Goal: Task Accomplishment & Management: Manage account settings

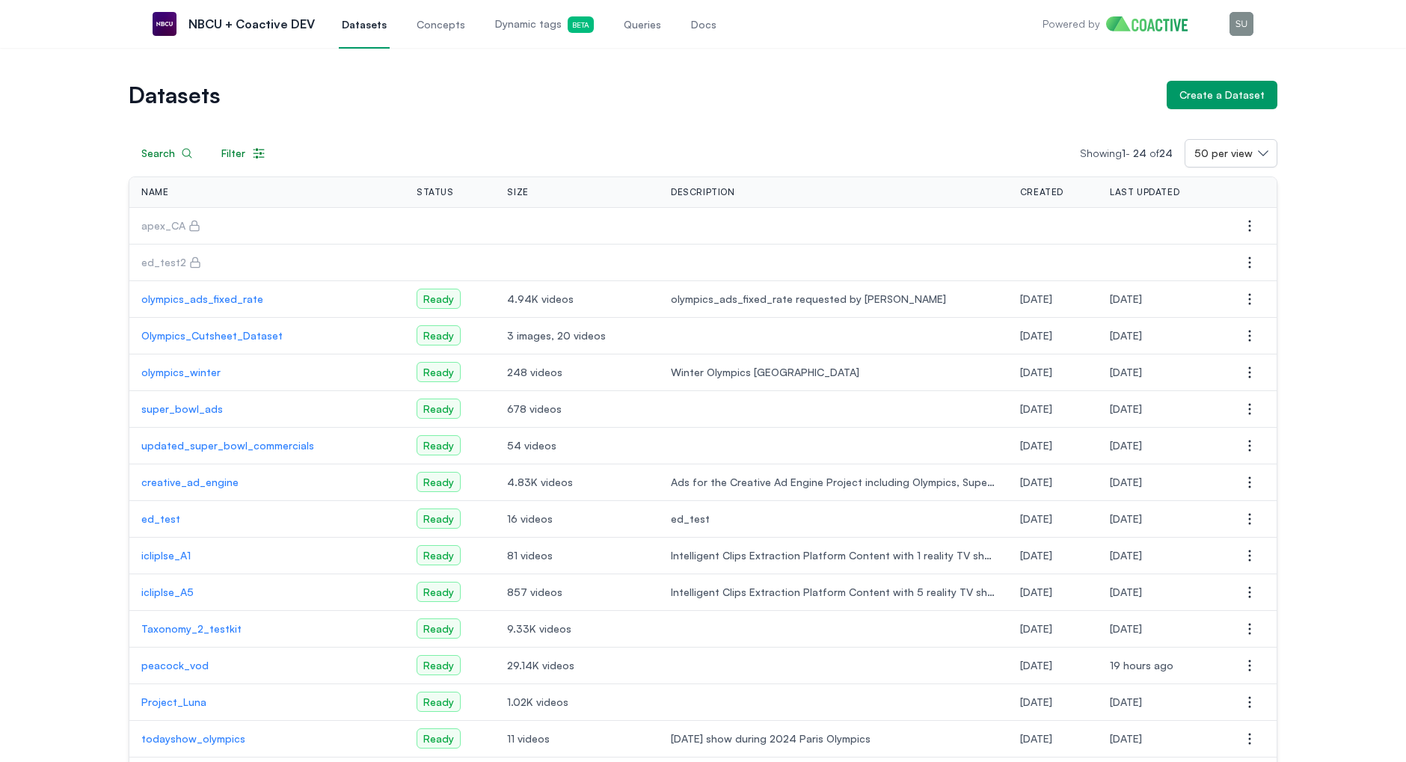
click at [529, 24] on span "Dynamic tags Beta" at bounding box center [544, 24] width 99 height 16
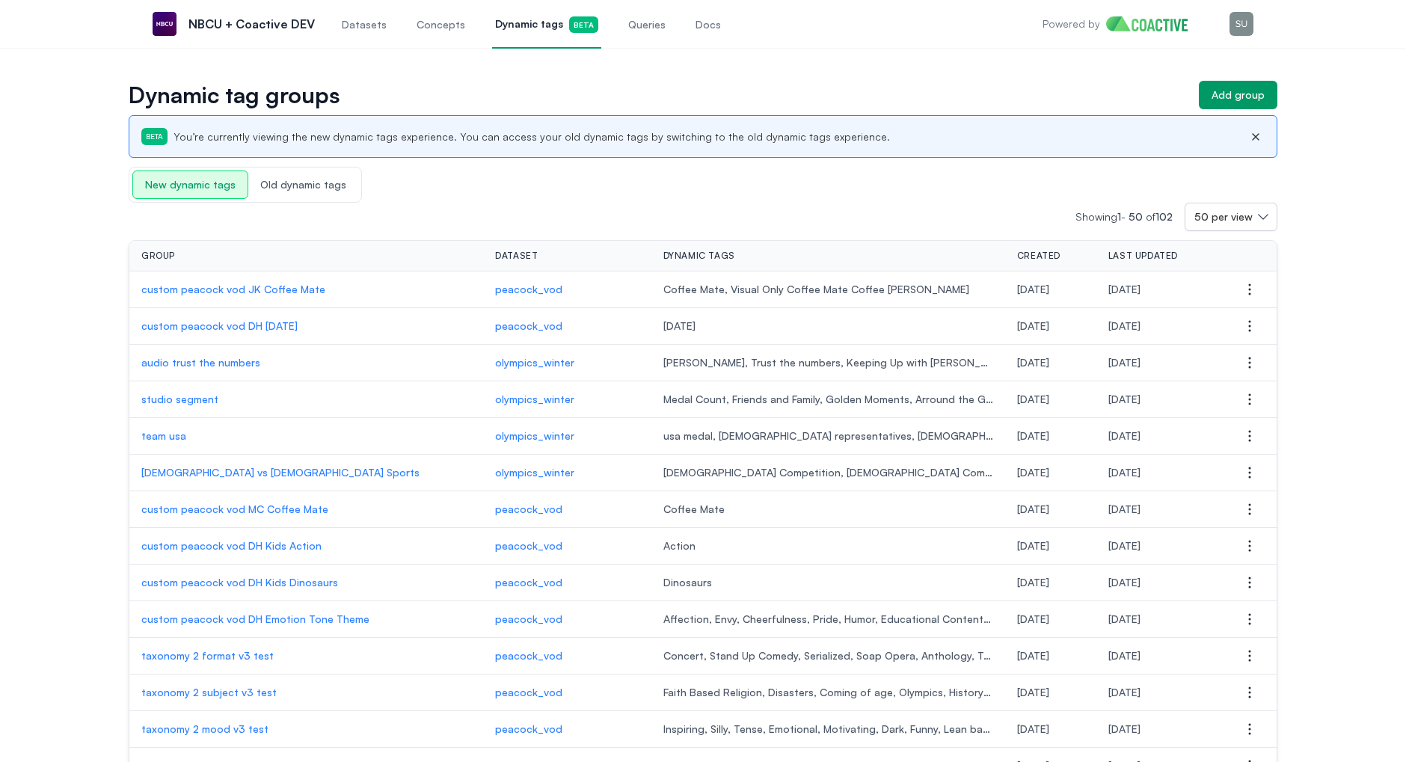
click at [295, 286] on p "custom peacock vod JK Coffee Mate" at bounding box center [306, 289] width 330 height 15
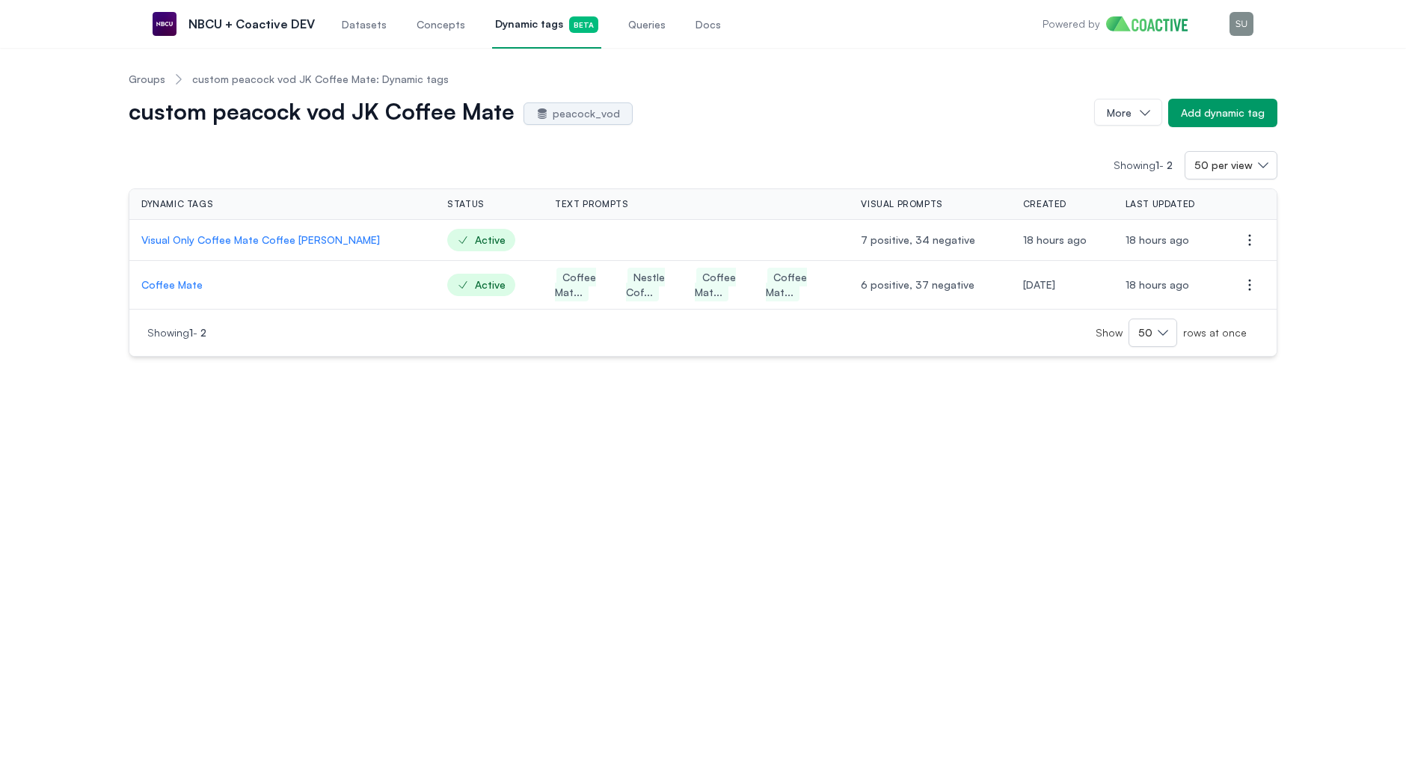
click at [254, 242] on p "Visual Only Coffee Mate Coffee Creamer" at bounding box center [282, 240] width 282 height 15
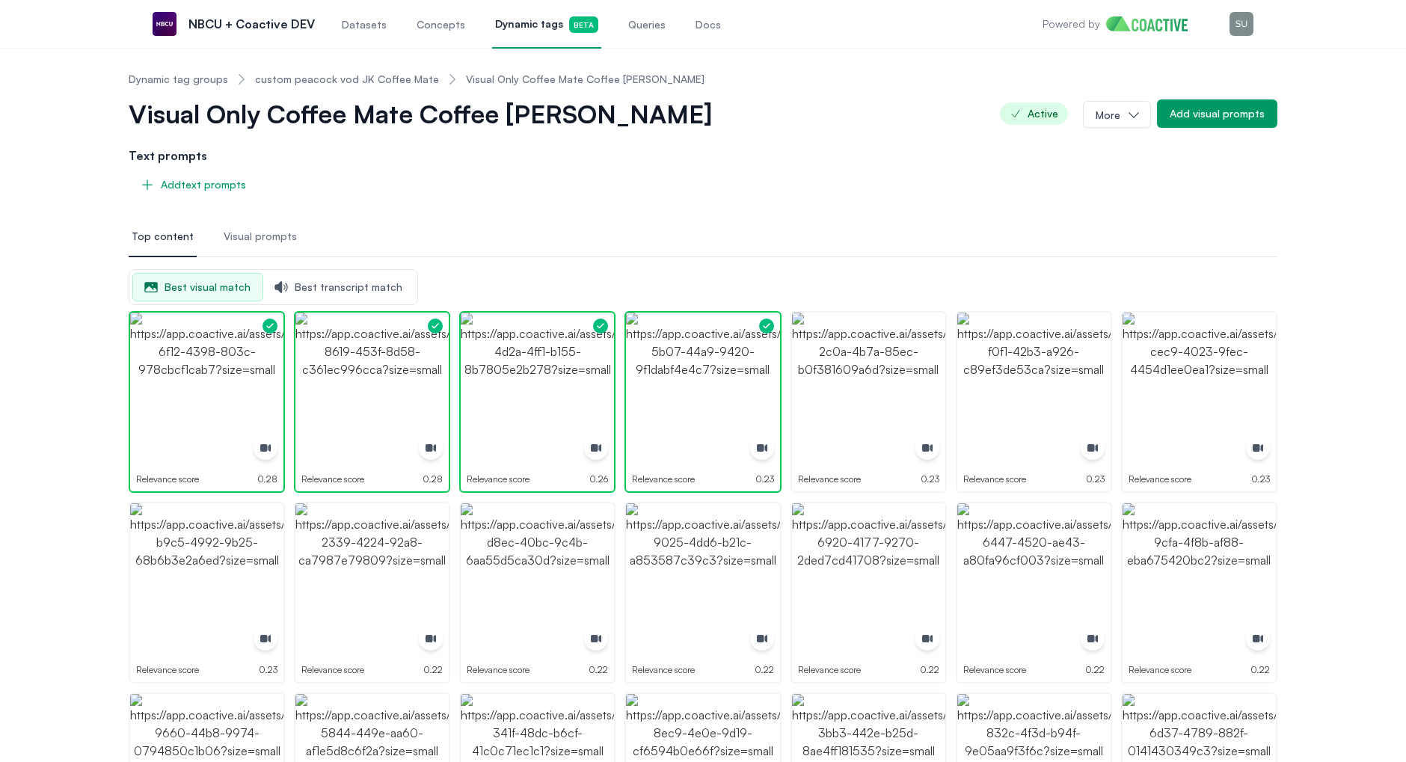
click at [250, 236] on span "Visual prompts" at bounding box center [260, 236] width 73 height 15
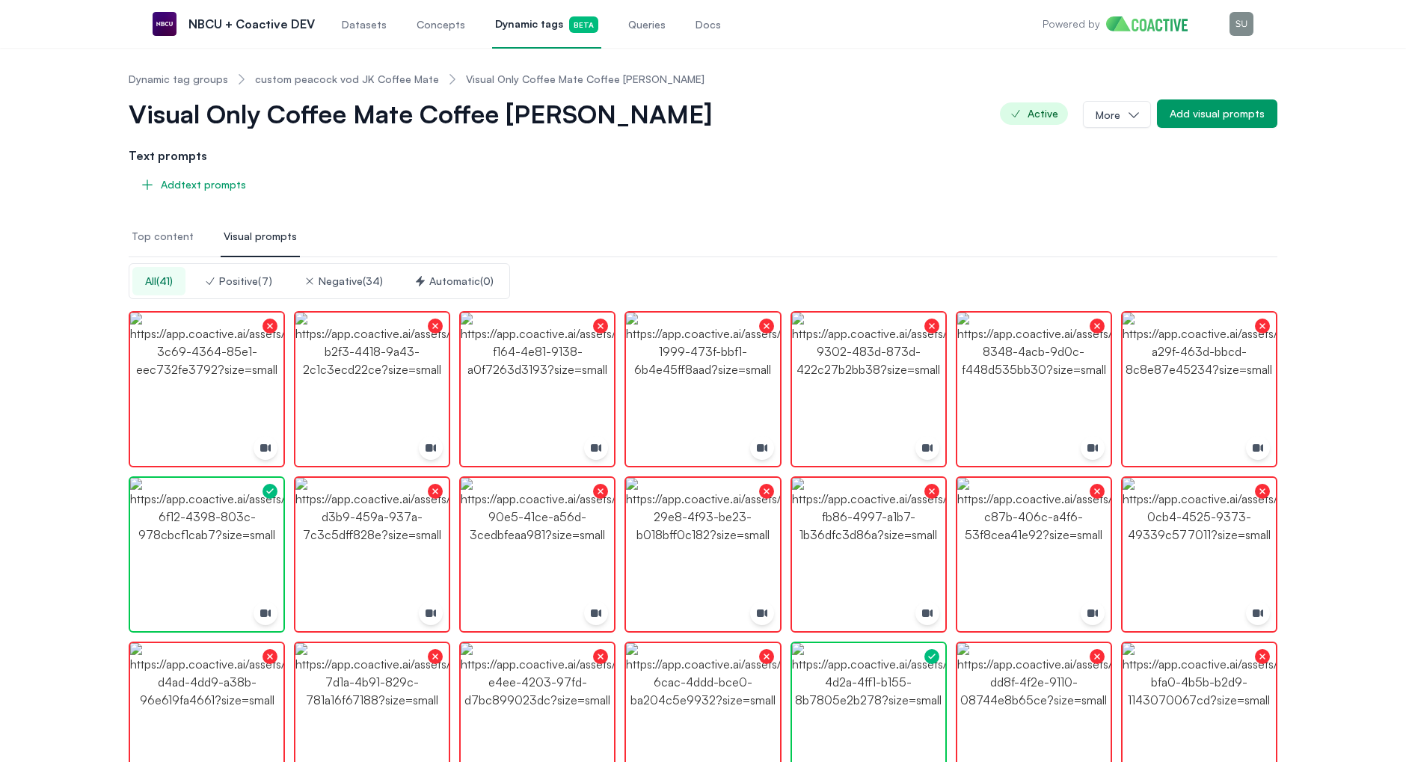
click at [243, 284] on div "Positive ( 7 )" at bounding box center [238, 281] width 68 height 15
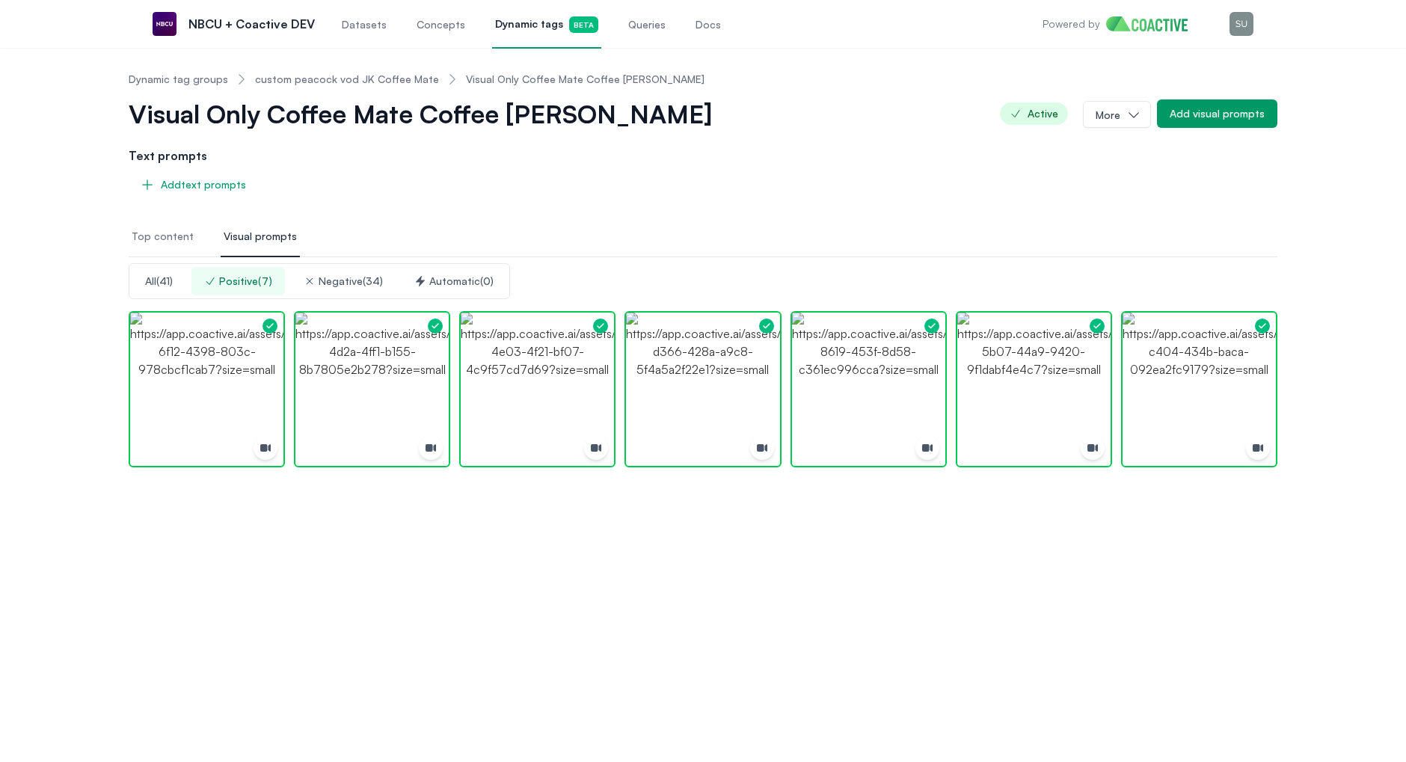
click at [391, 84] on link "custom peacock vod JK Coffee Mate" at bounding box center [347, 79] width 184 height 15
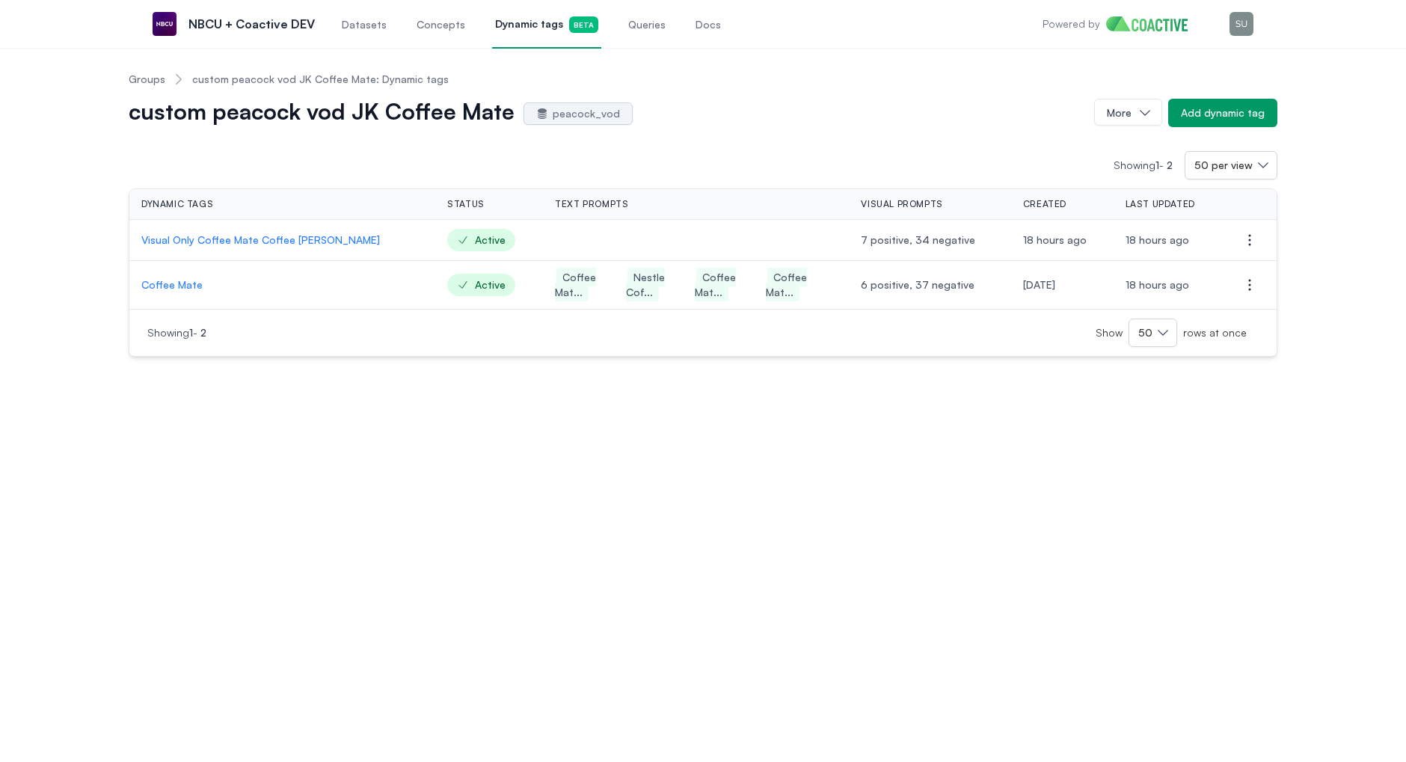
click at [149, 278] on p "Coffee Mate" at bounding box center [282, 284] width 282 height 15
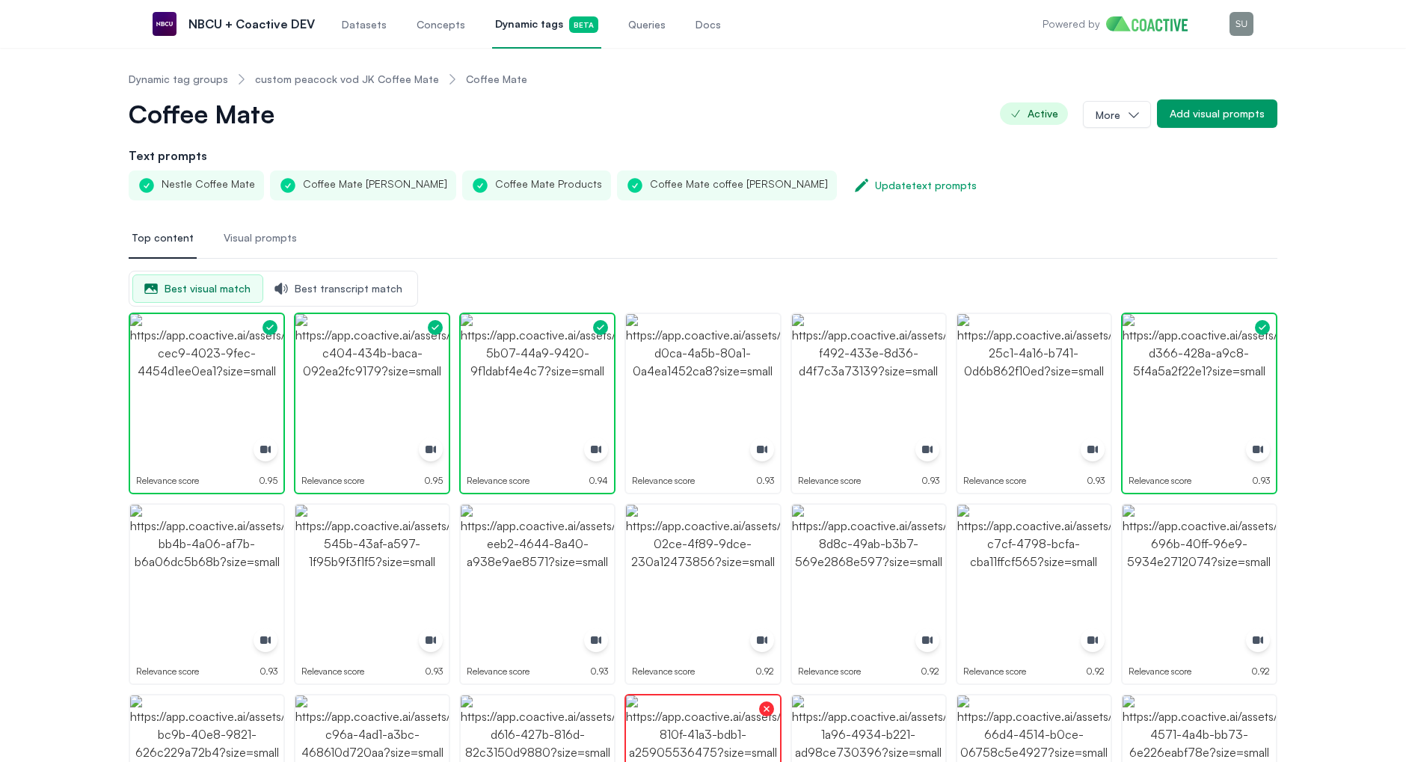
click at [231, 234] on span "Visual prompts" at bounding box center [260, 237] width 73 height 15
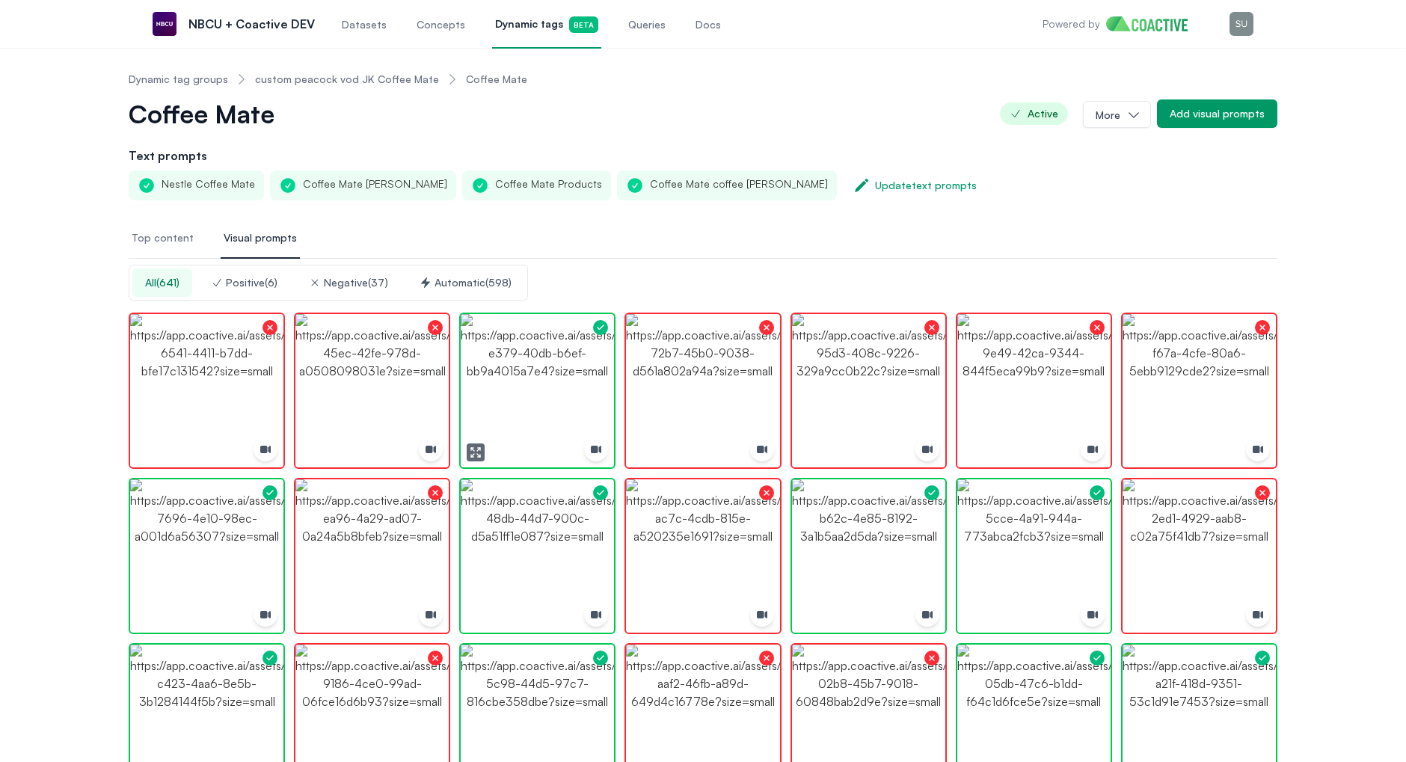
click at [536, 384] on img "button" at bounding box center [537, 390] width 153 height 153
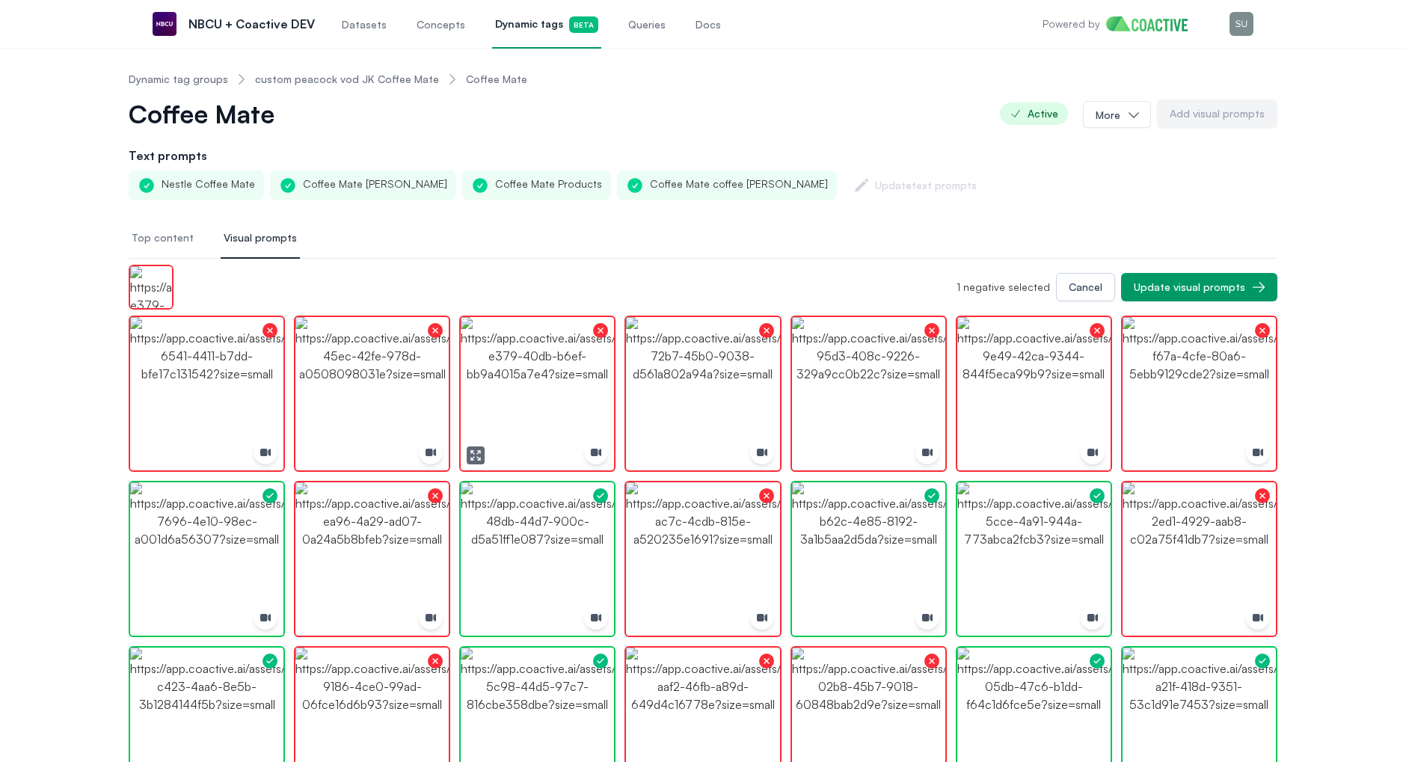
click at [536, 384] on img "button" at bounding box center [537, 393] width 153 height 153
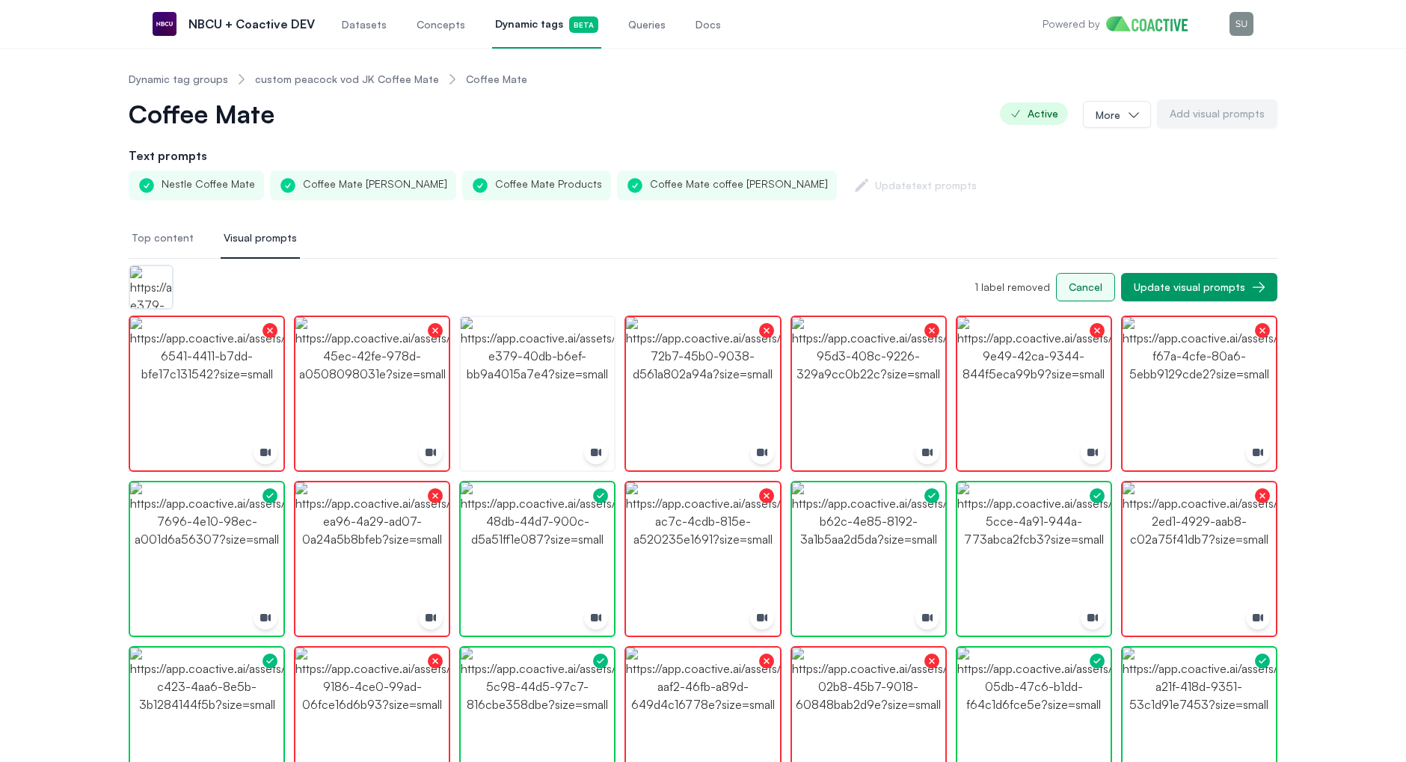
click at [1090, 290] on div "Cancel" at bounding box center [1086, 287] width 34 height 15
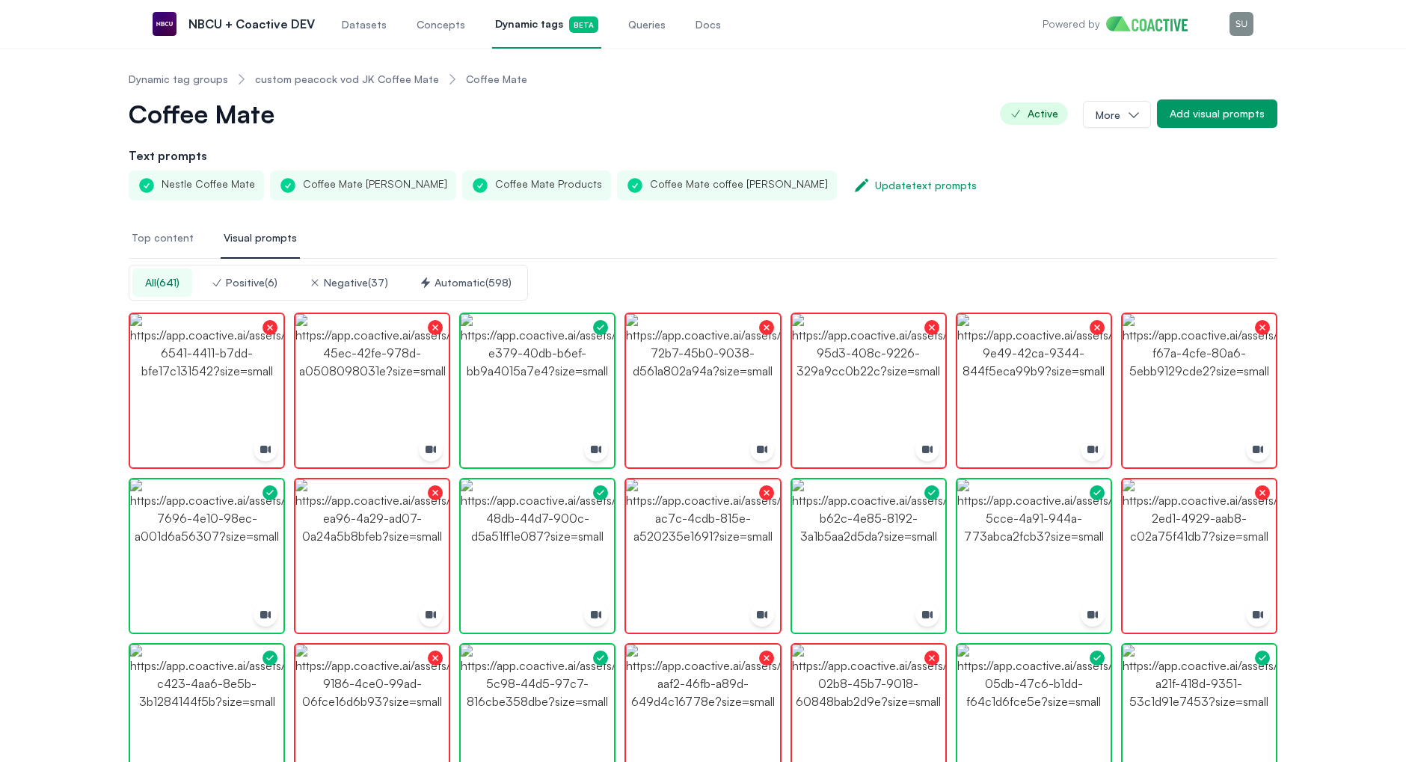
click at [244, 280] on div "Positive ( 6 )" at bounding box center [244, 282] width 67 height 15
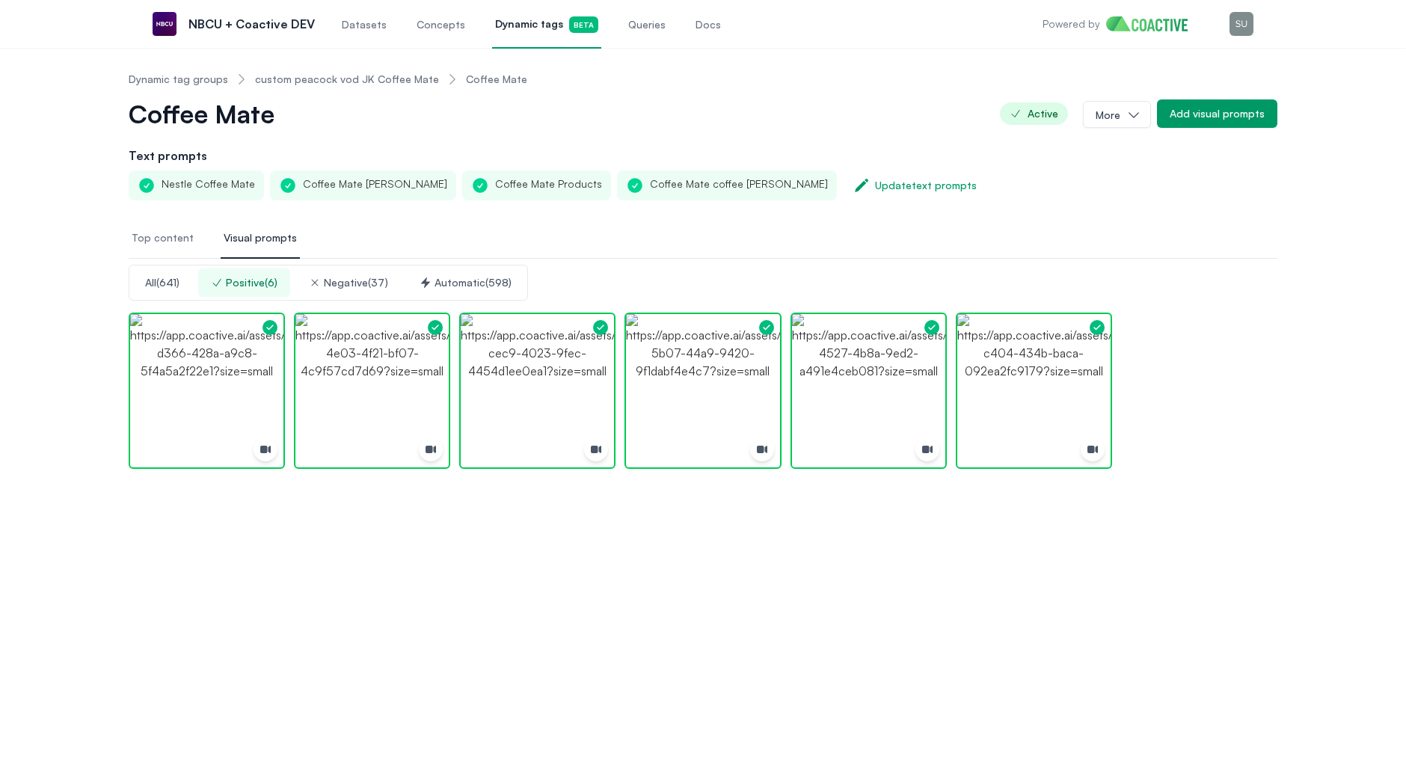
click at [328, 79] on link "custom peacock vod JK Coffee Mate" at bounding box center [347, 79] width 184 height 15
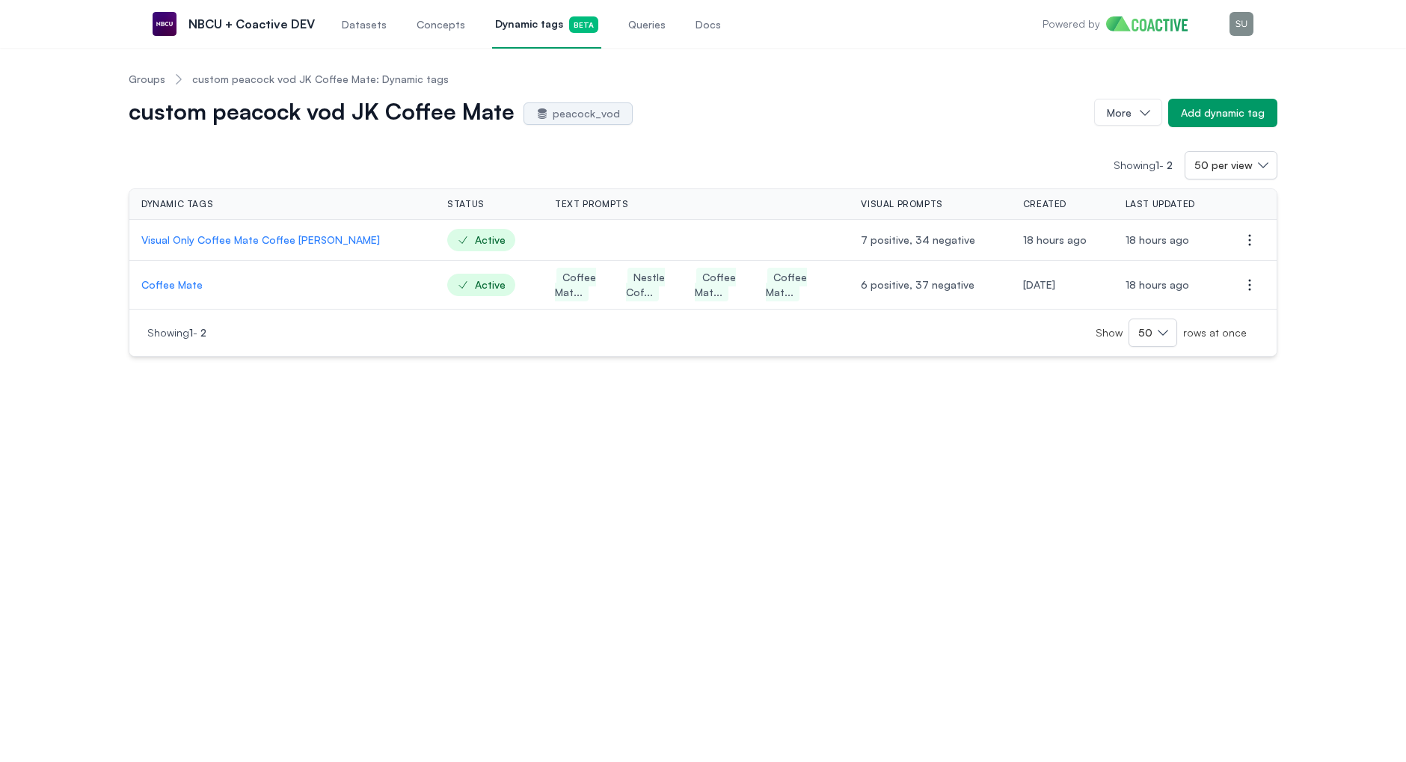
click at [262, 77] on span "custom peacock vod JK Coffee Mate: Dynamic tags" at bounding box center [320, 79] width 256 height 15
click at [141, 83] on link "Groups" at bounding box center [147, 79] width 37 height 15
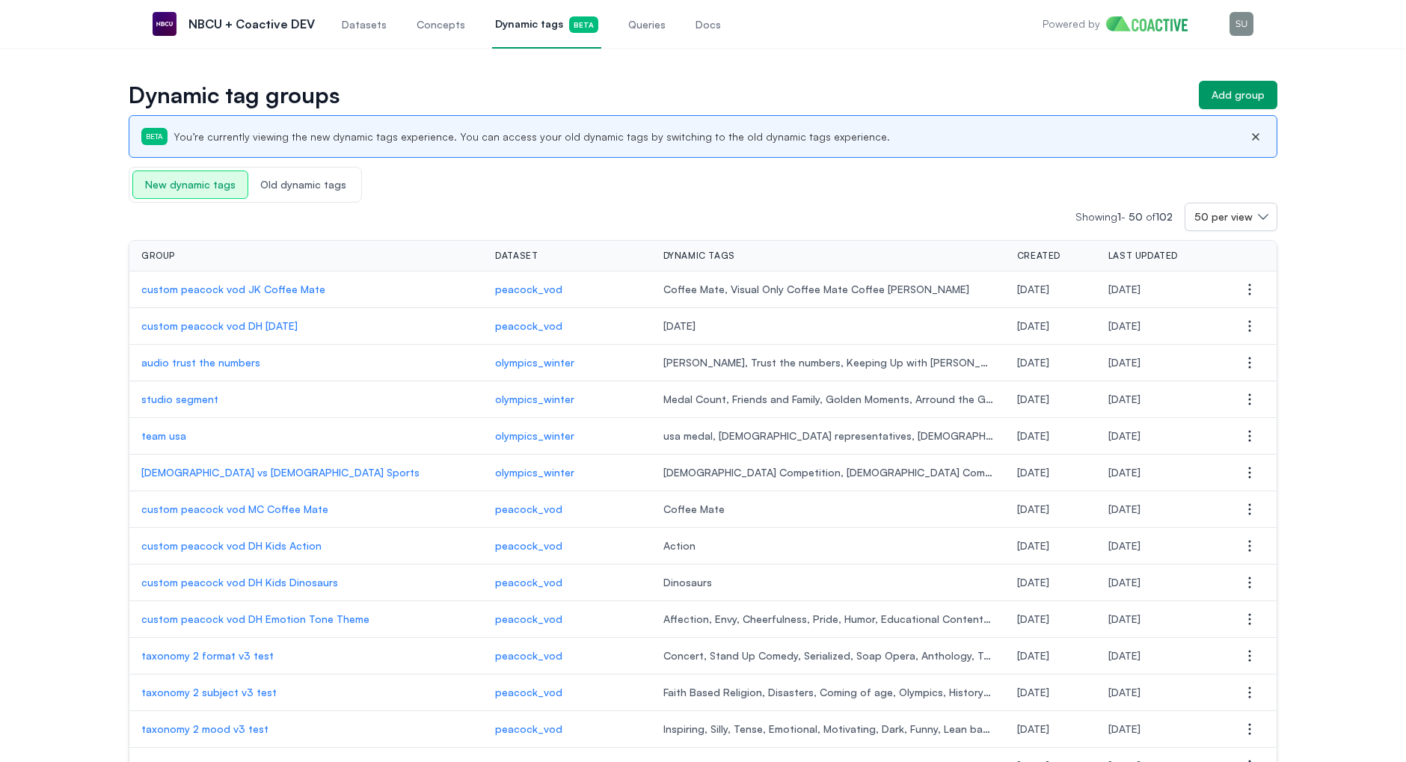
click at [244, 502] on p "custom peacock vod MC Coffee Mate" at bounding box center [306, 509] width 330 height 15
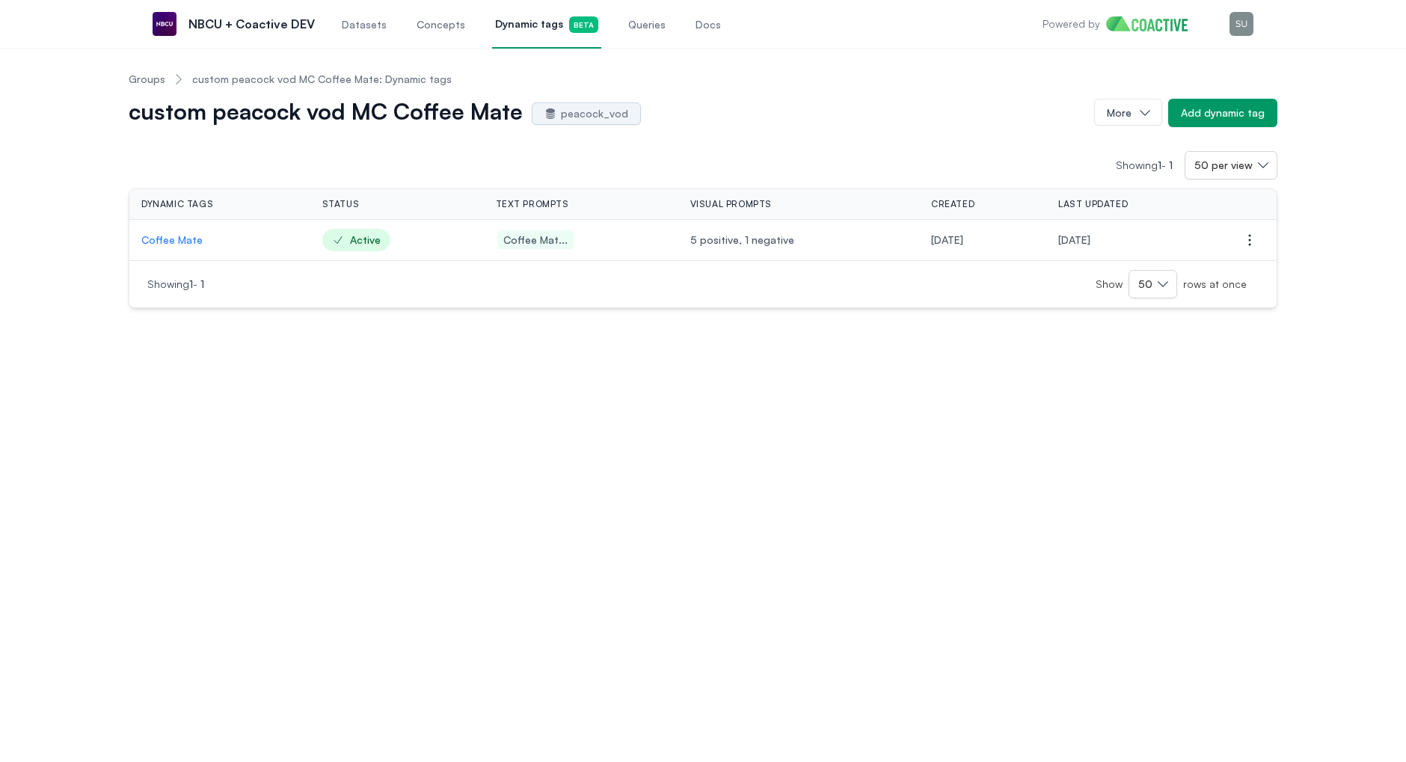
click at [183, 234] on p "Coffee Mate" at bounding box center [219, 240] width 157 height 15
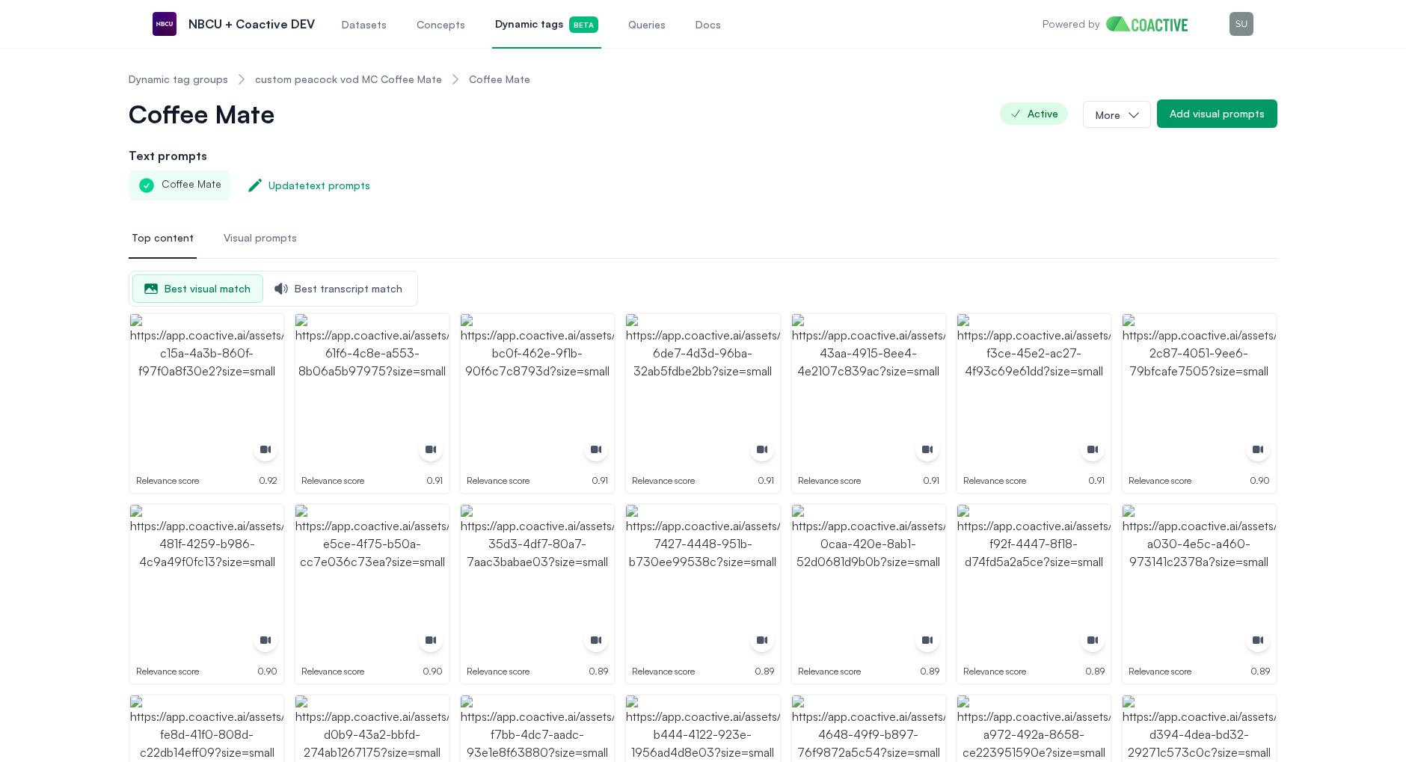
click at [256, 240] on span "Visual prompts" at bounding box center [260, 237] width 73 height 15
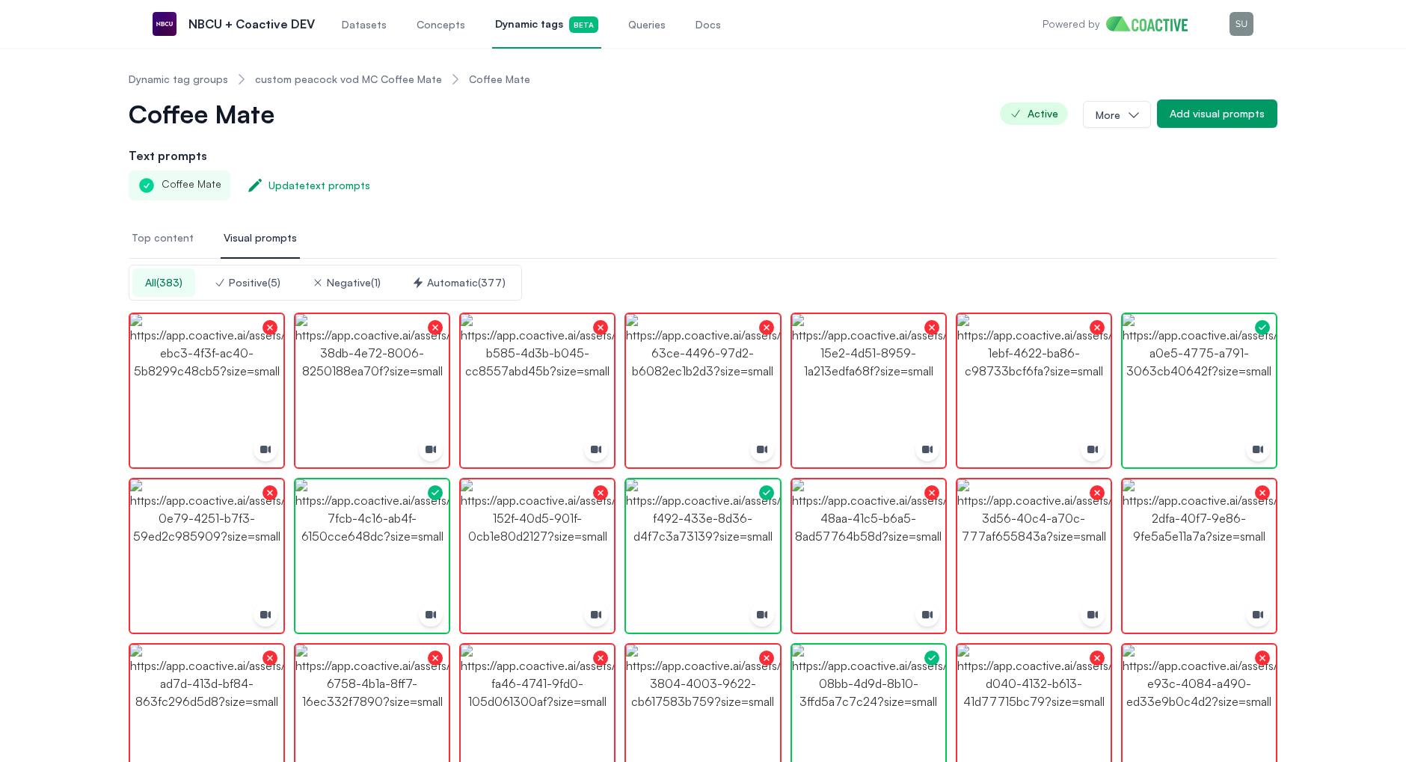
click at [365, 289] on button "Negative ( 1 )" at bounding box center [346, 282] width 94 height 28
click at [247, 285] on div "Positive ( 5 )" at bounding box center [247, 282] width 67 height 15
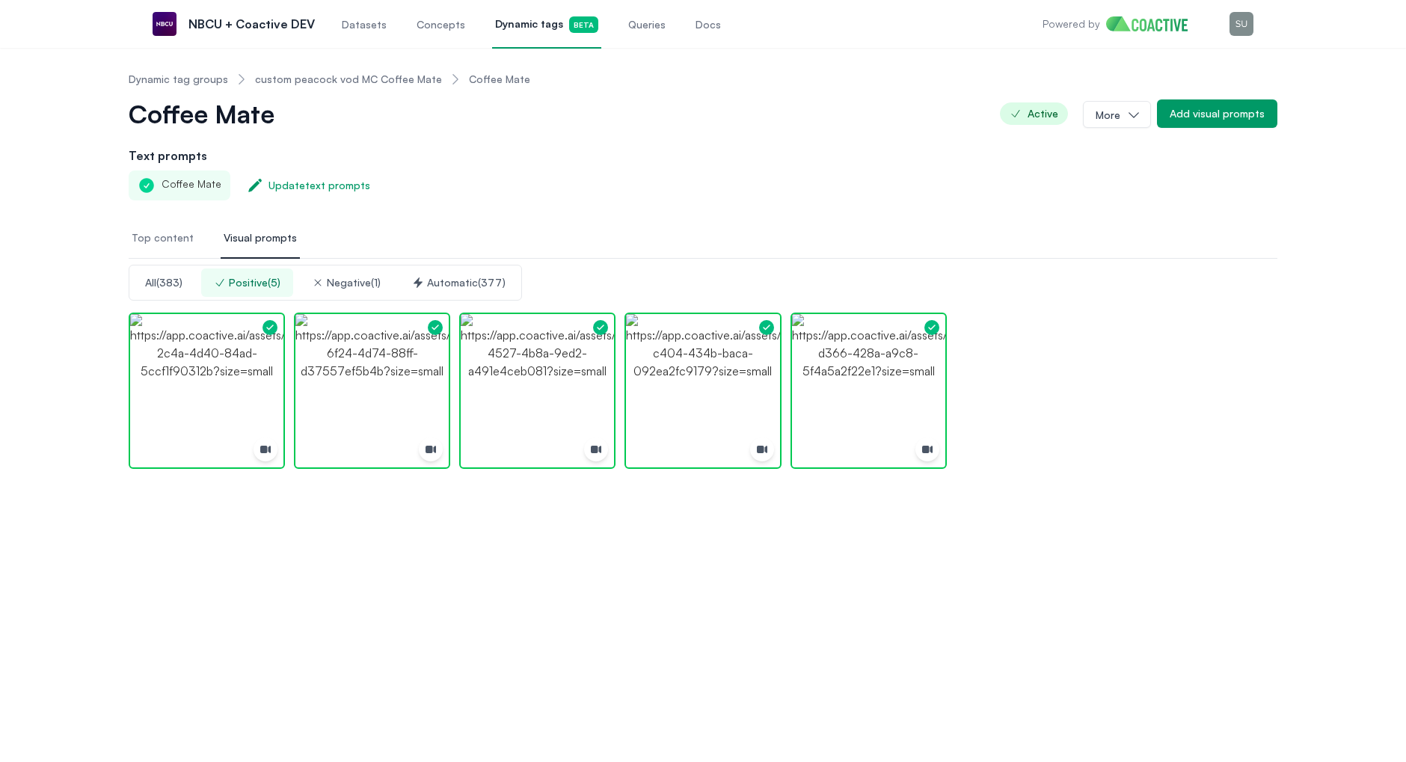
click at [359, 275] on div "Negative ( 1 )" at bounding box center [346, 282] width 69 height 15
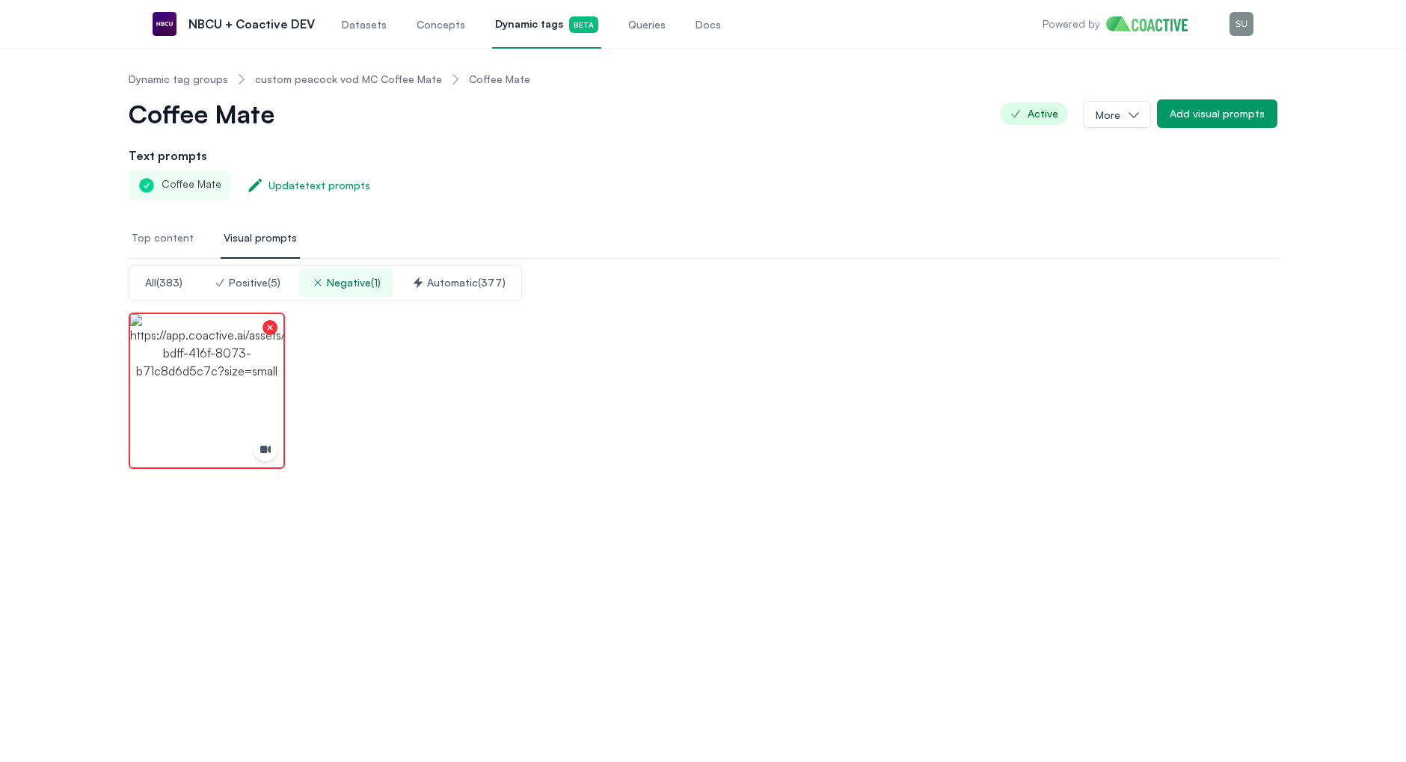
click at [243, 287] on div "Positive ( 5 )" at bounding box center [247, 282] width 67 height 15
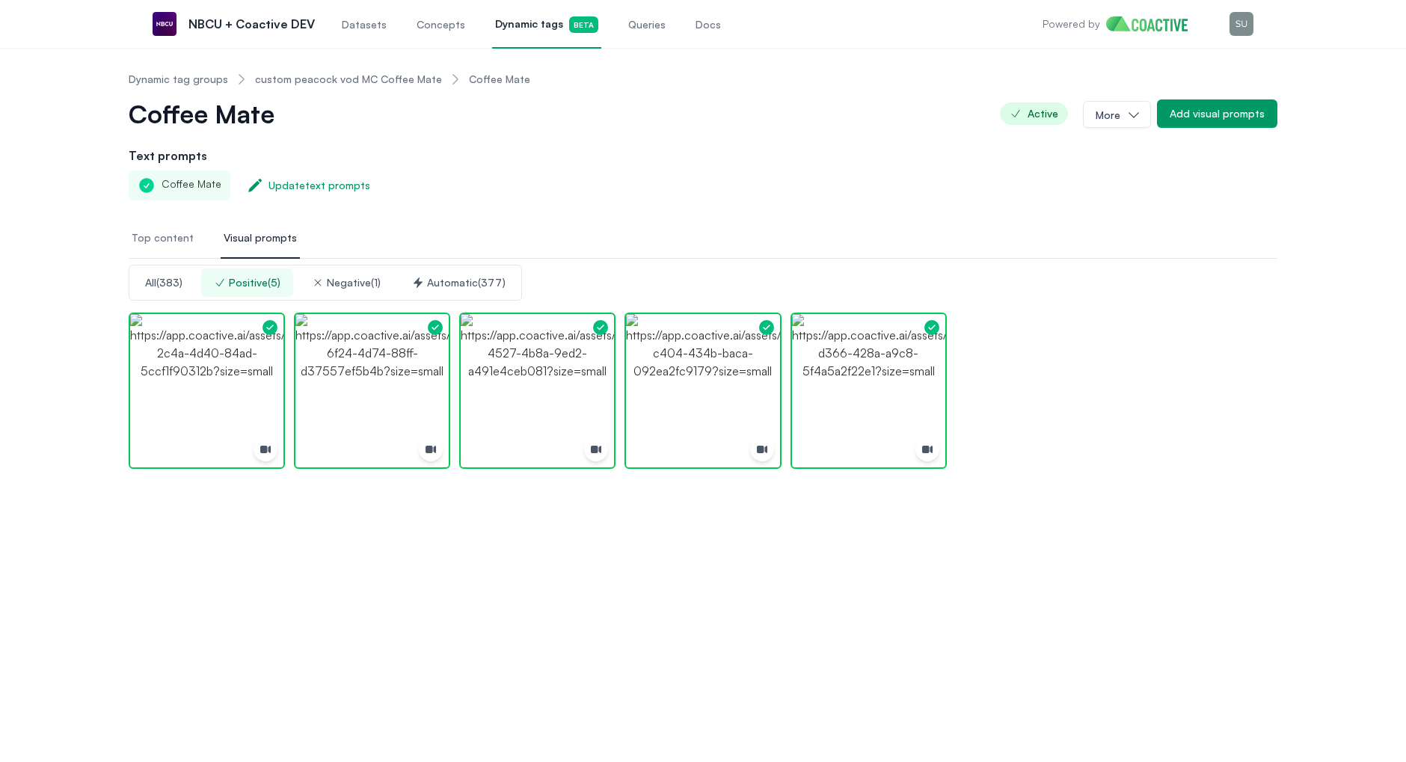
click at [165, 279] on div "All ( 383 )" at bounding box center [163, 282] width 37 height 15
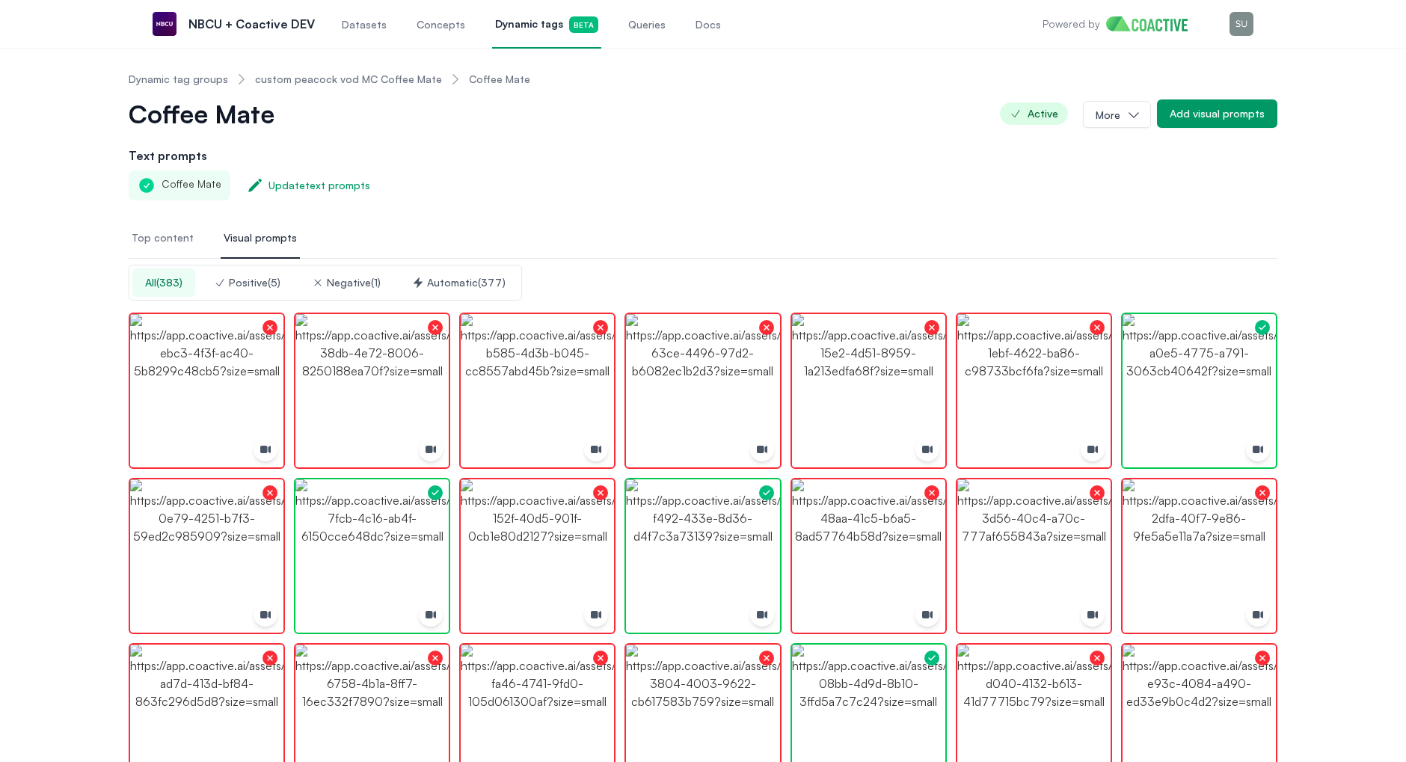
click at [512, 30] on span "Dynamic tags Beta" at bounding box center [546, 24] width 103 height 16
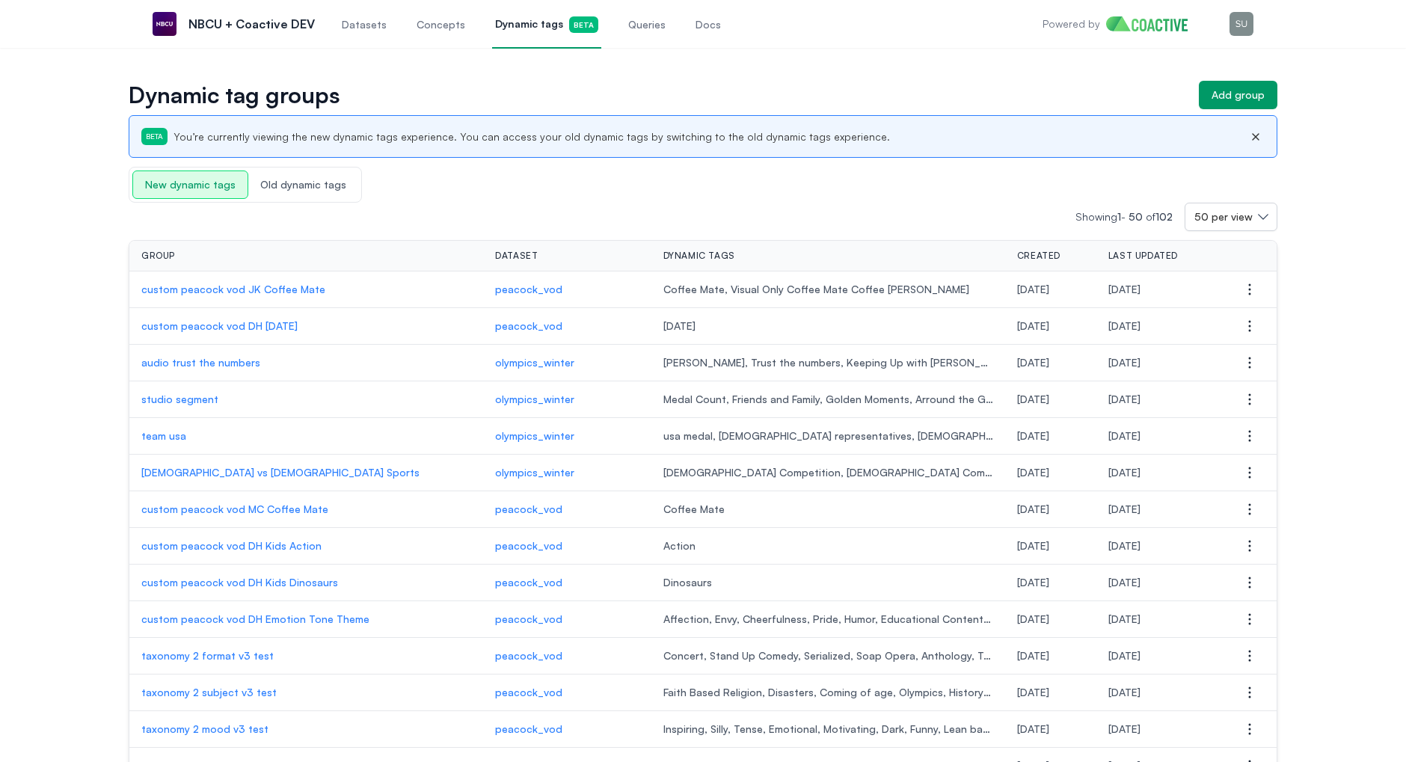
click at [421, 34] on link "Concepts" at bounding box center [441, 23] width 55 height 49
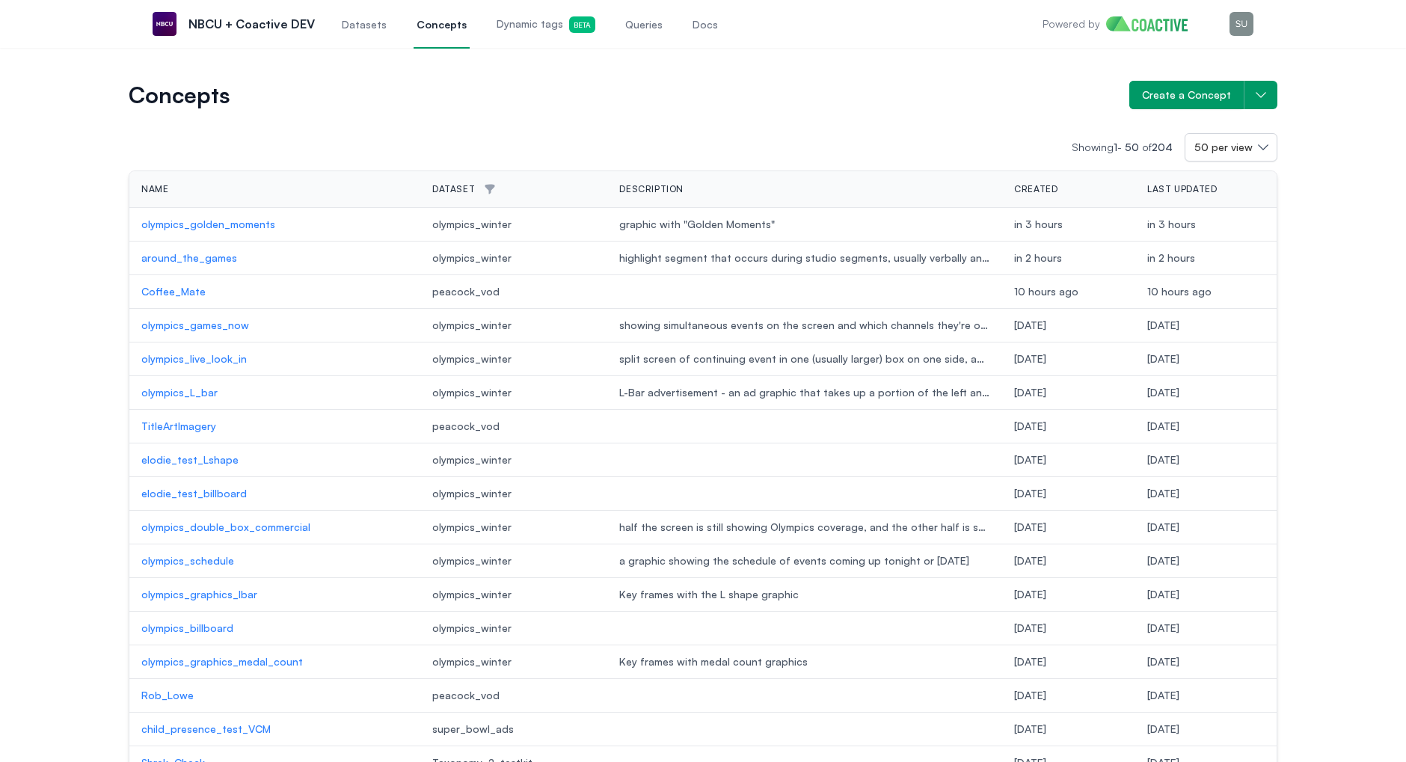
click at [515, 29] on span "Dynamic tags Beta" at bounding box center [546, 24] width 99 height 16
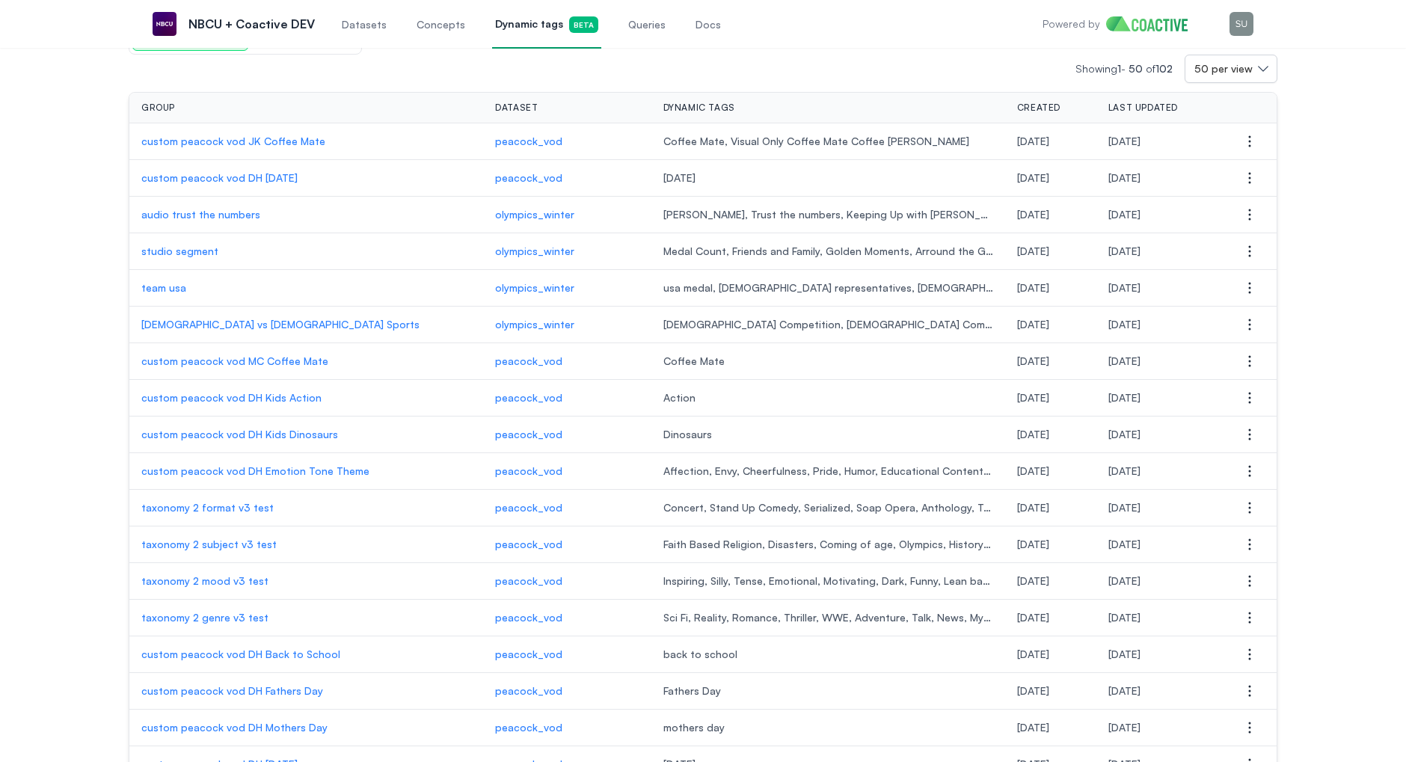
scroll to position [144, 0]
click at [250, 651] on p "custom peacock vod DH Back to School" at bounding box center [306, 658] width 330 height 15
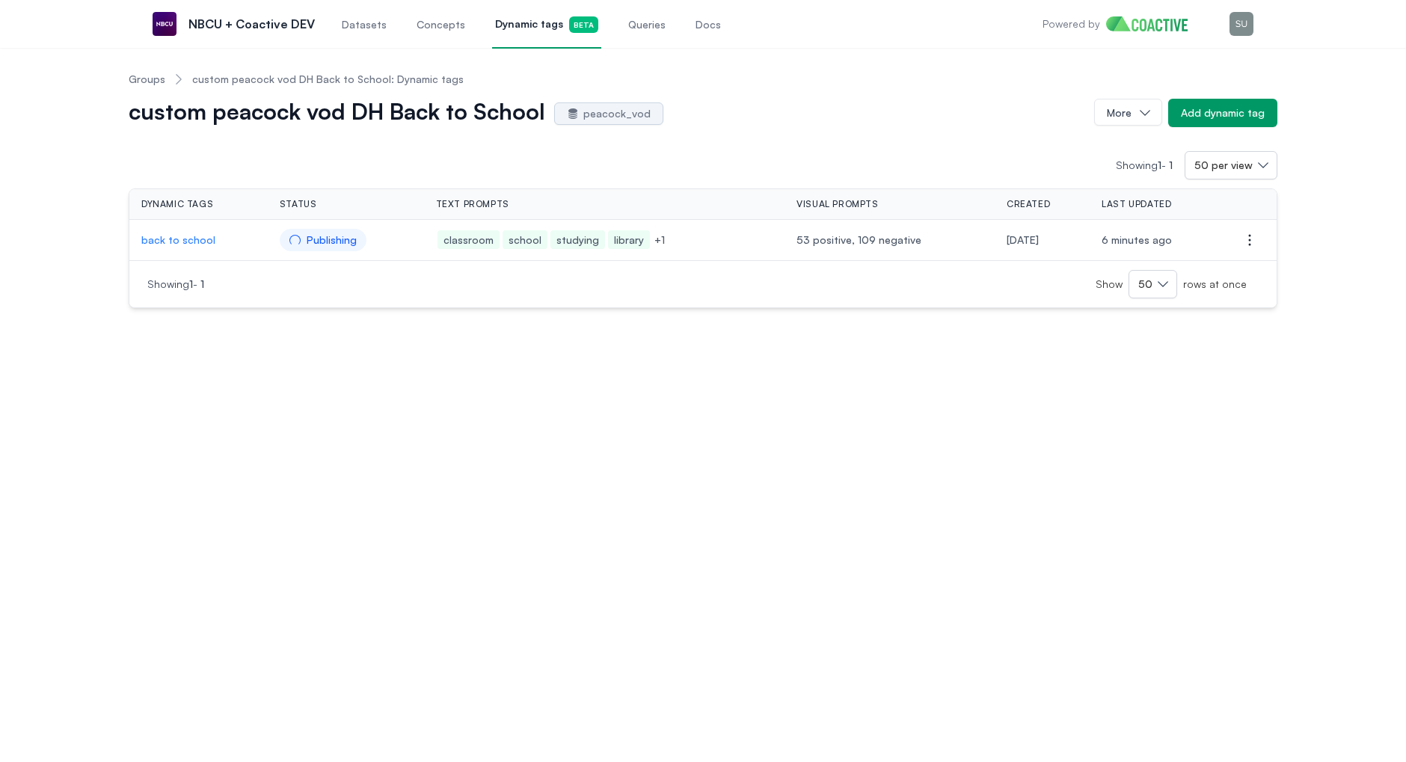
click at [187, 236] on p "back to school" at bounding box center [198, 240] width 114 height 15
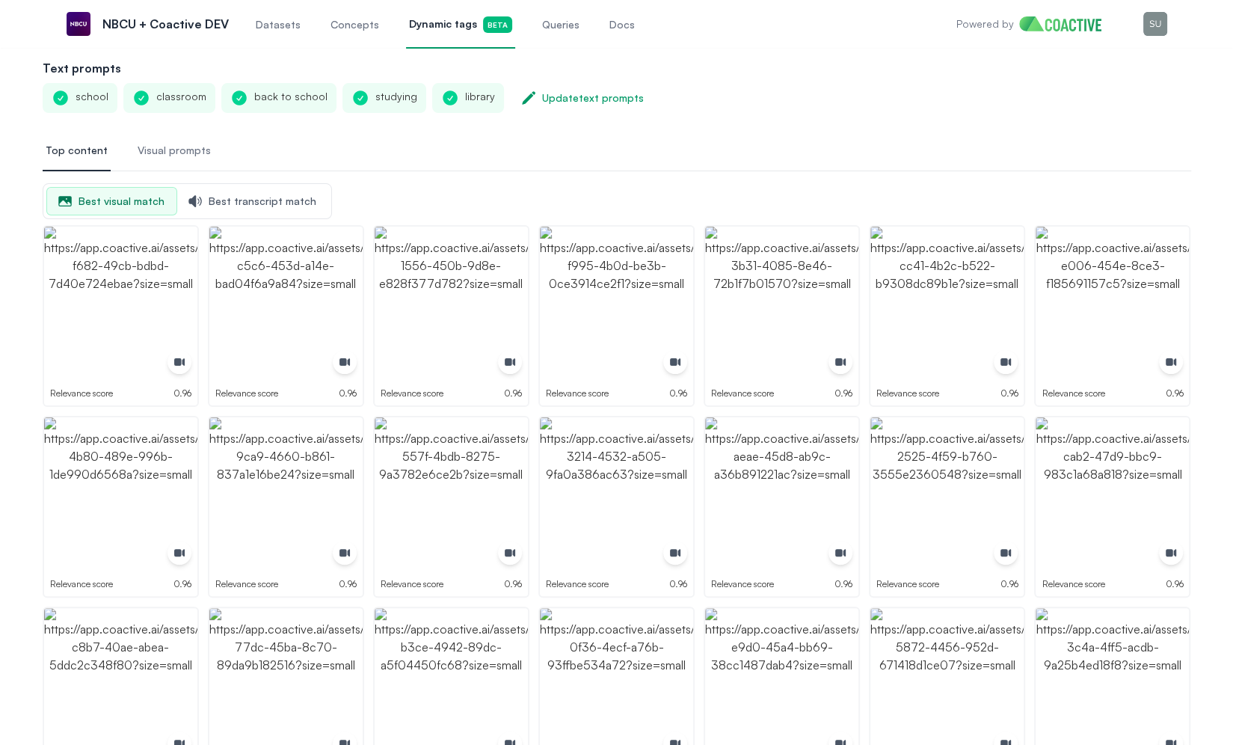
scroll to position [84, 0]
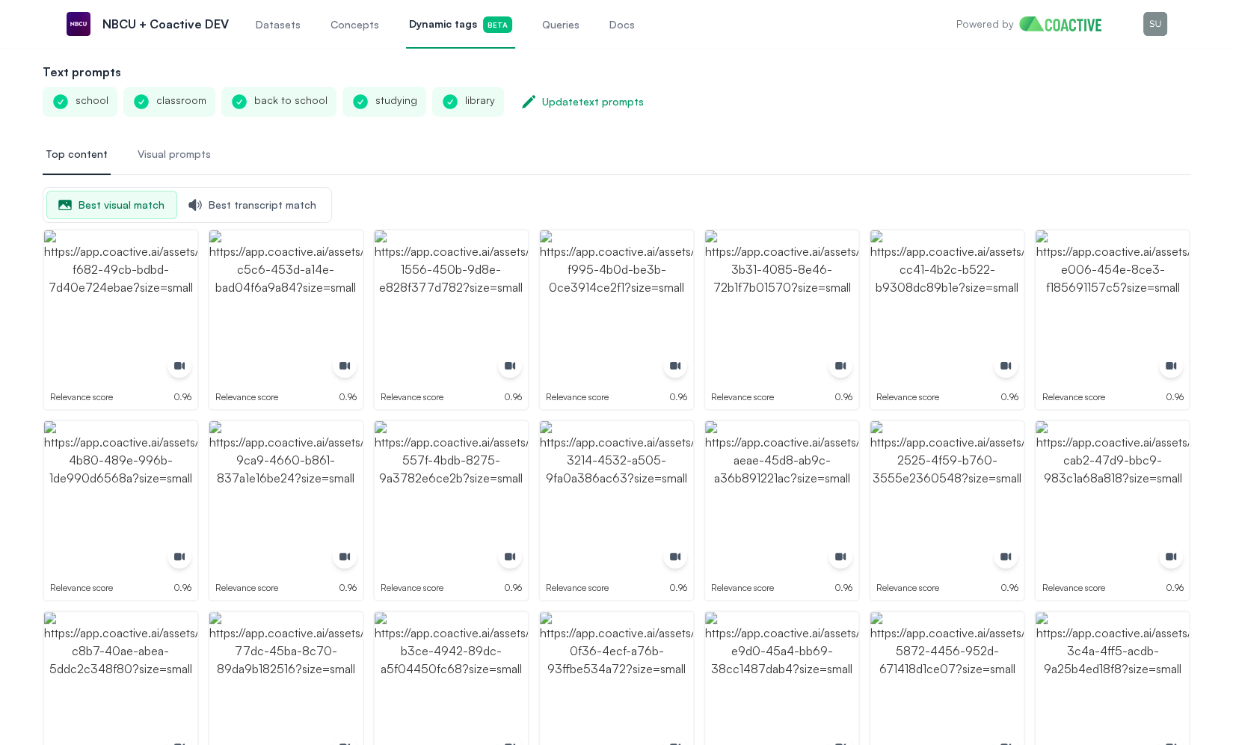
click at [170, 142] on button "Visual prompts" at bounding box center [174, 155] width 79 height 40
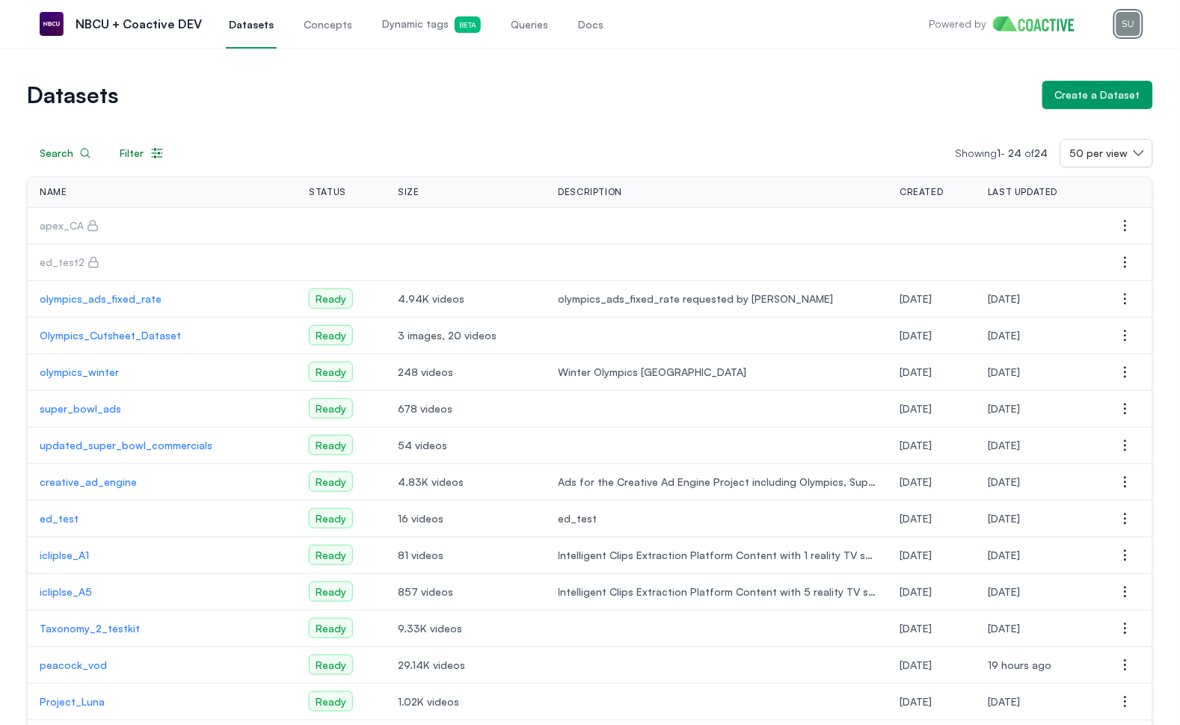
click at [1129, 25] on img "button" at bounding box center [1128, 24] width 24 height 24
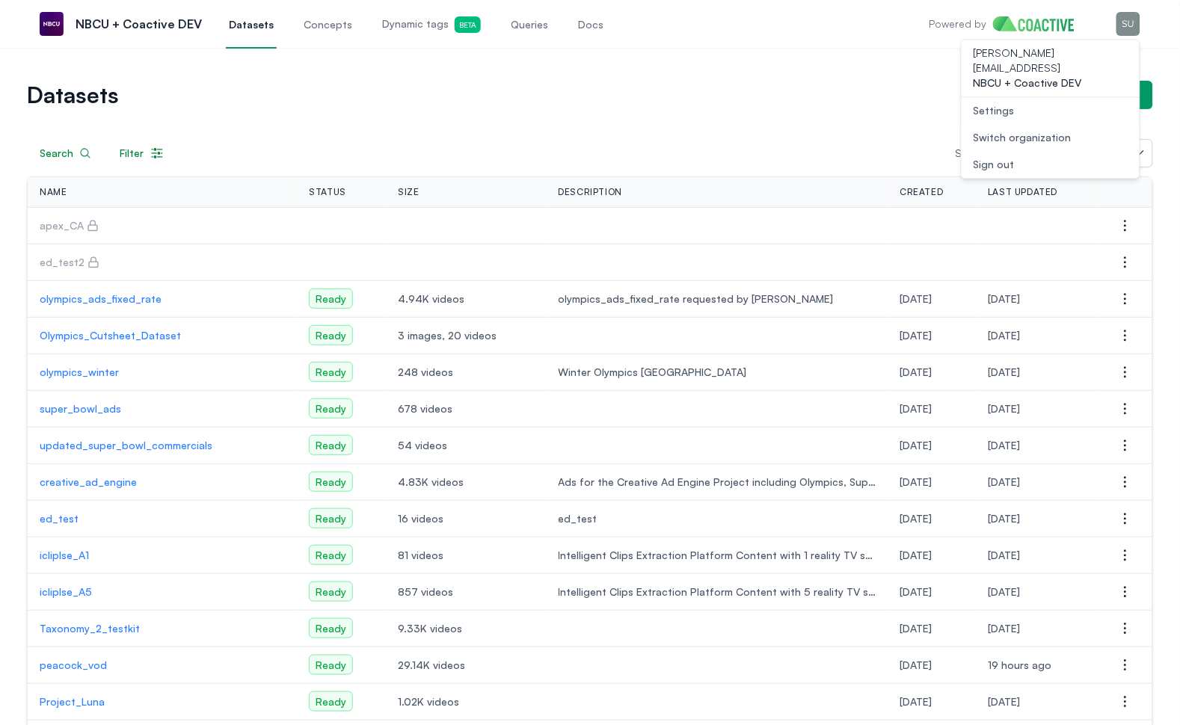
click at [1042, 102] on link "Settings" at bounding box center [1051, 111] width 178 height 27
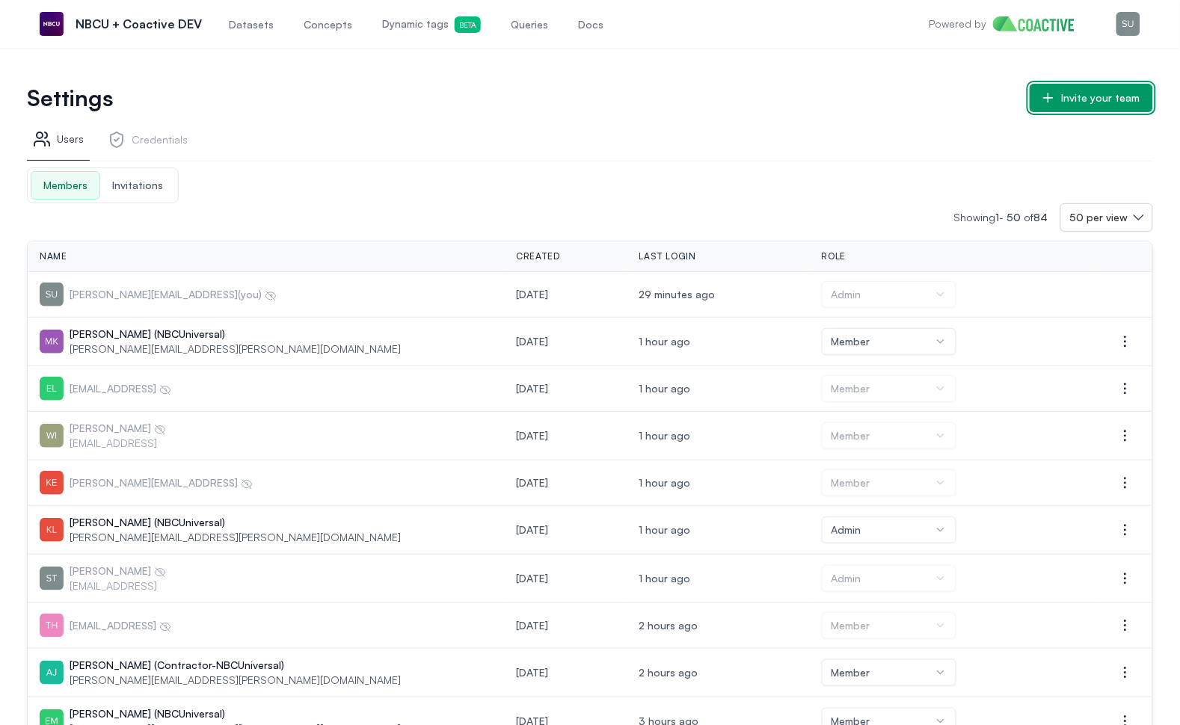
click at [1063, 101] on button "Invite your team" at bounding box center [1091, 98] width 123 height 28
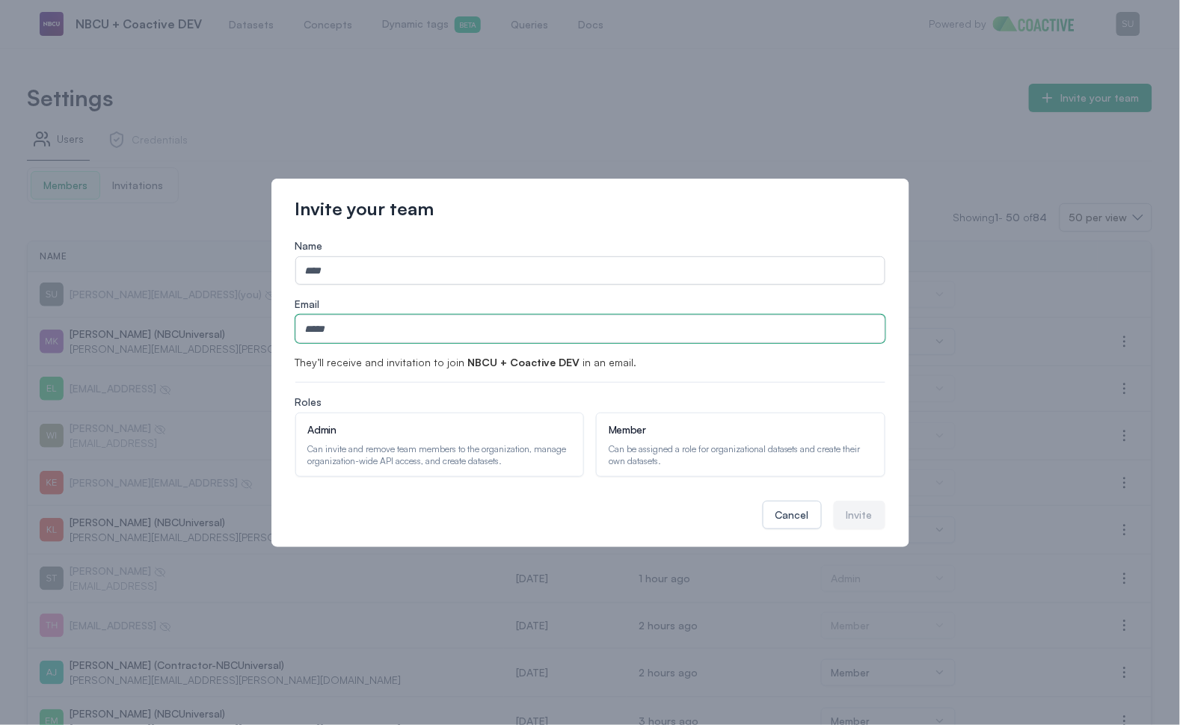
click at [517, 331] on input "Email" at bounding box center [590, 329] width 590 height 28
paste input "**********"
drag, startPoint x: 380, startPoint y: 325, endPoint x: 289, endPoint y: 316, distance: 90.9
click at [289, 316] on div "**********" at bounding box center [590, 363] width 638 height 369
type input "**********"
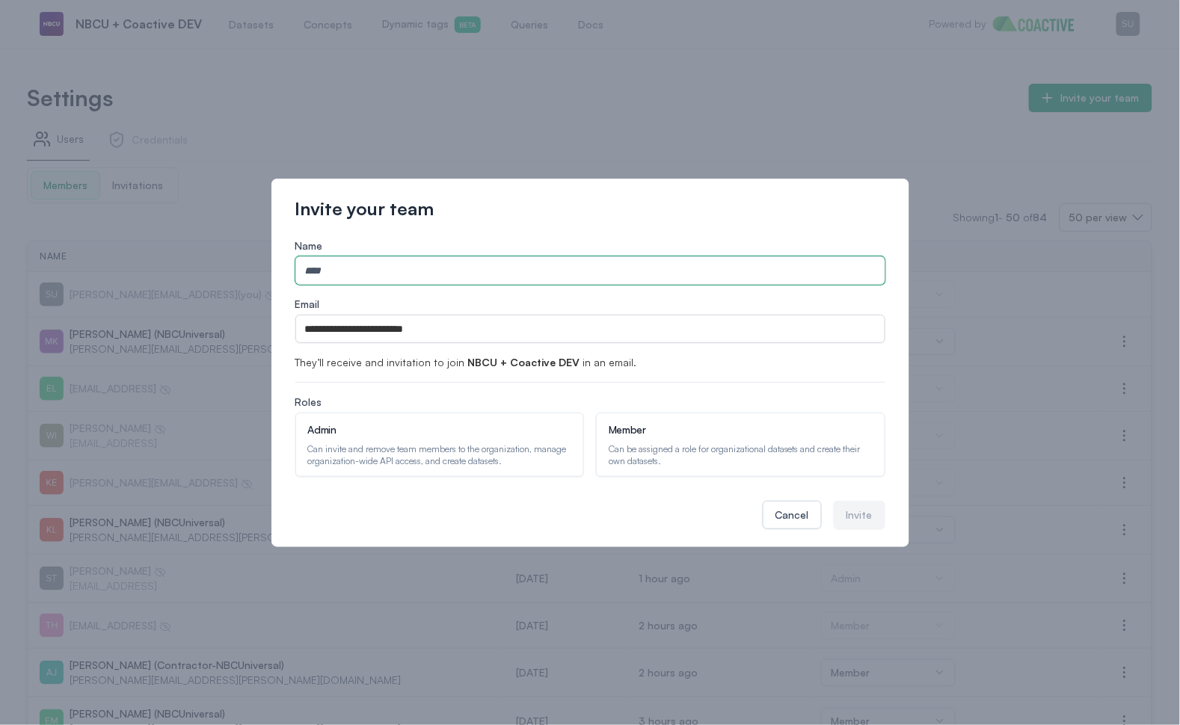
click at [348, 264] on input "Name" at bounding box center [590, 270] width 590 height 28
paste input "**********"
click at [354, 271] on input "**********" at bounding box center [590, 270] width 590 height 28
type input "**********"
click at [674, 444] on div "Can be assigned a role for organizational datasets and create their own dataset…" at bounding box center [741, 455] width 264 height 24
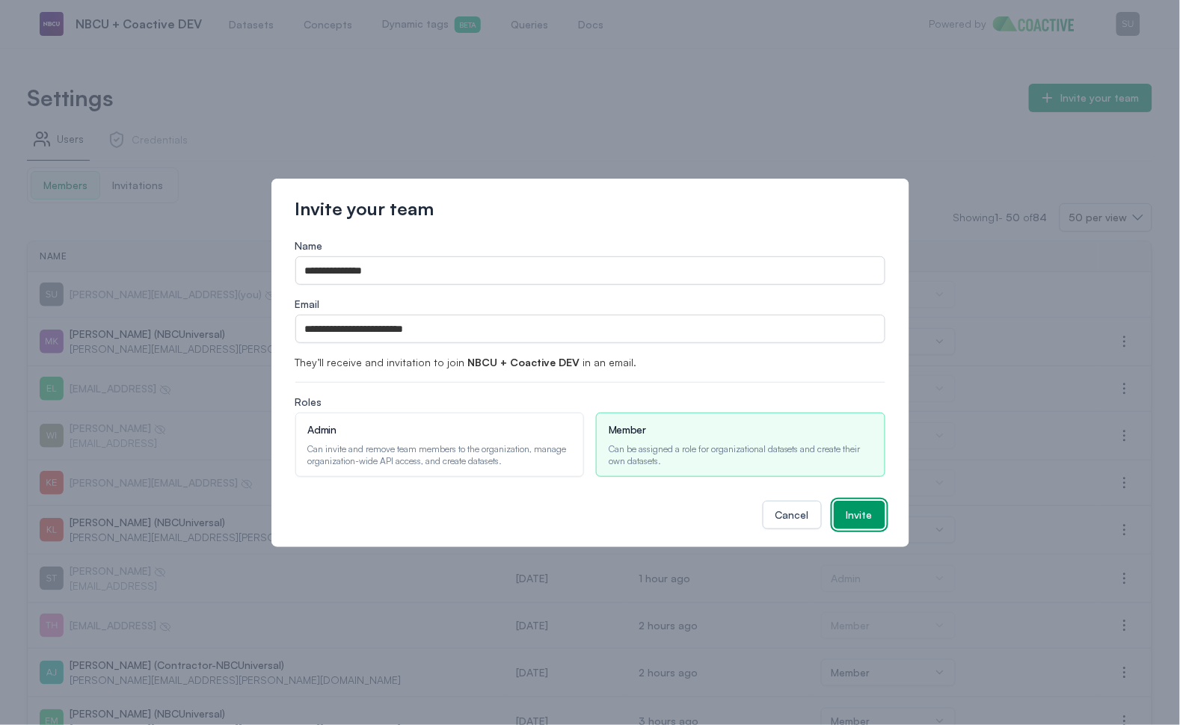
click at [867, 511] on div "Invite" at bounding box center [859, 515] width 26 height 15
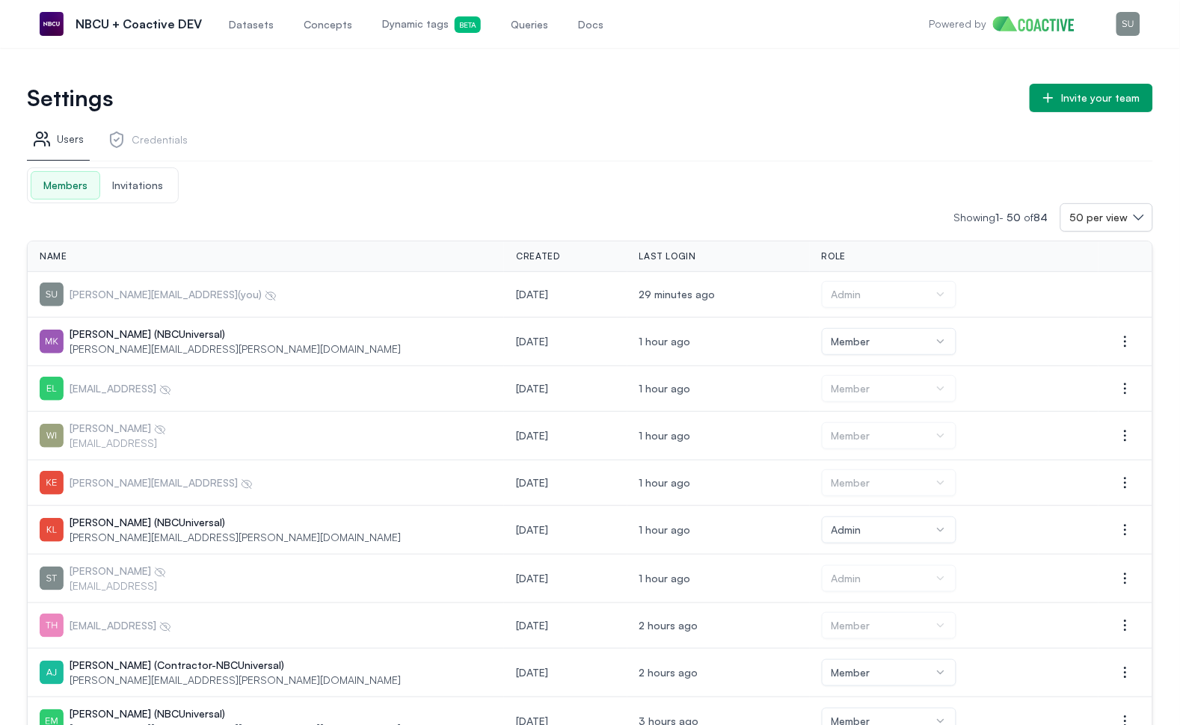
click at [248, 24] on span "Datasets" at bounding box center [251, 24] width 45 height 15
